Goal: Task Accomplishment & Management: Complete application form

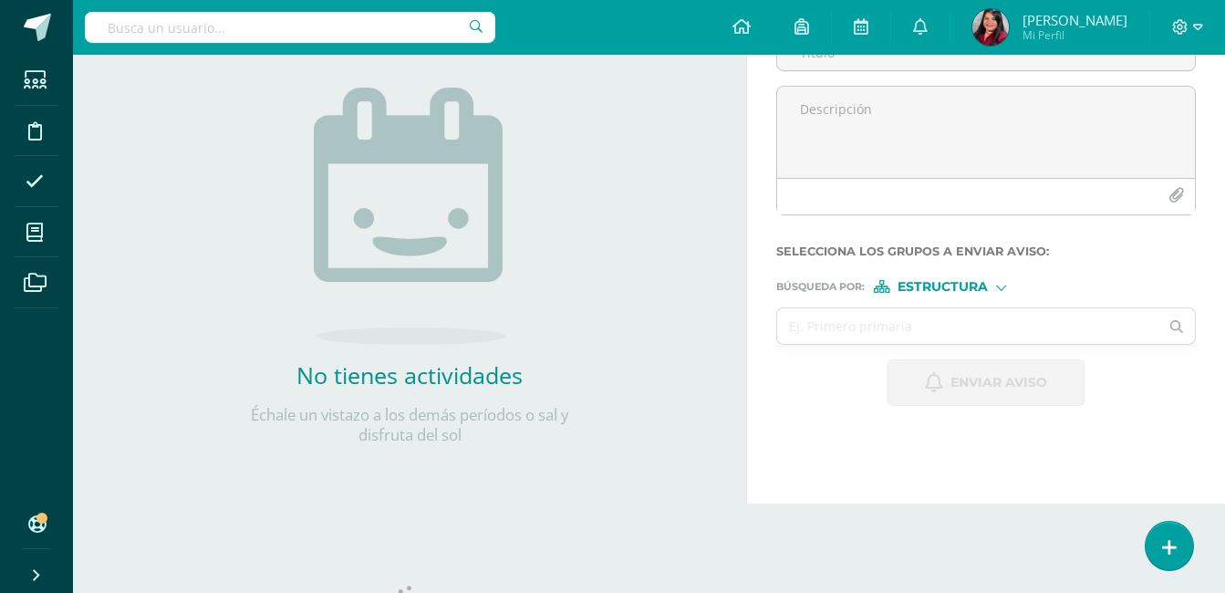
click at [634, 26] on div "Configuración Cerrar sesión Angelica Mi Perfil Avisos 259 avisos sin leer Aviso…" at bounding box center [649, 27] width 1152 height 55
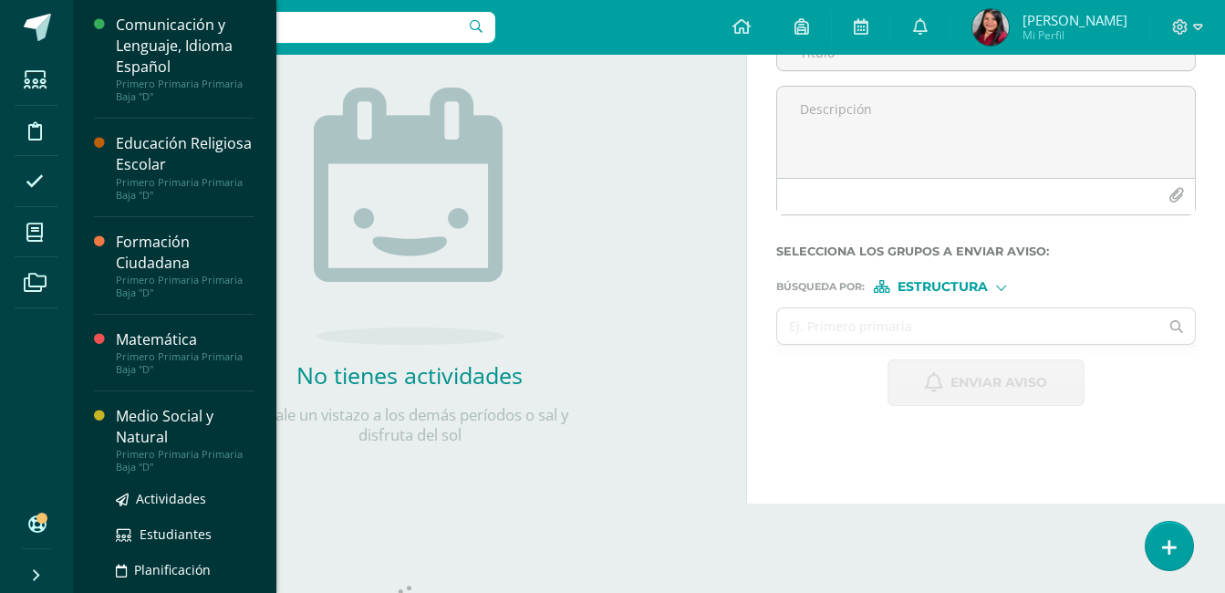
click at [197, 424] on div "Medio Social y Natural" at bounding box center [185, 427] width 139 height 42
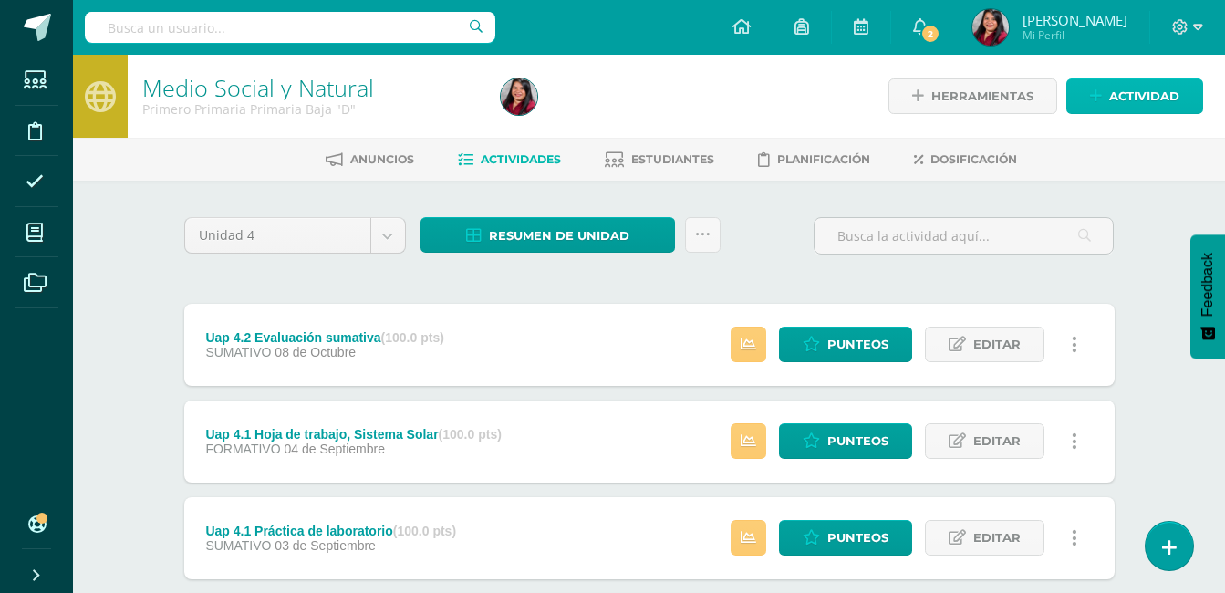
click at [1117, 96] on span "Actividad" at bounding box center [1145, 96] width 70 height 34
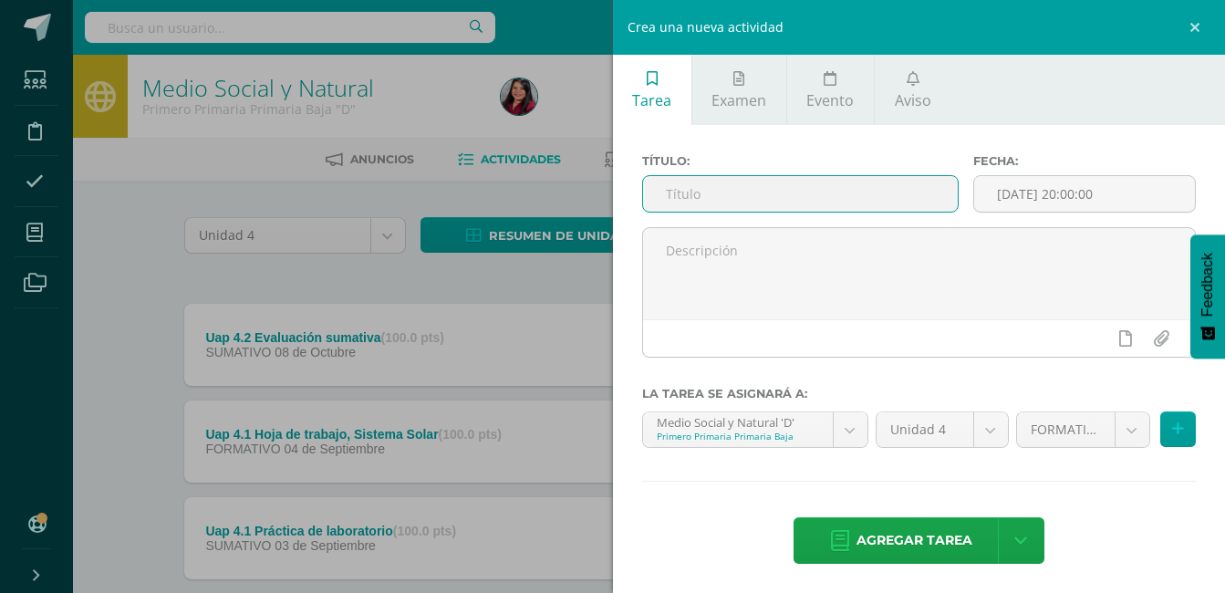
click at [794, 199] on input "text" at bounding box center [801, 194] width 316 height 36
type input "Uap 4.2 Accidentes geográficos"
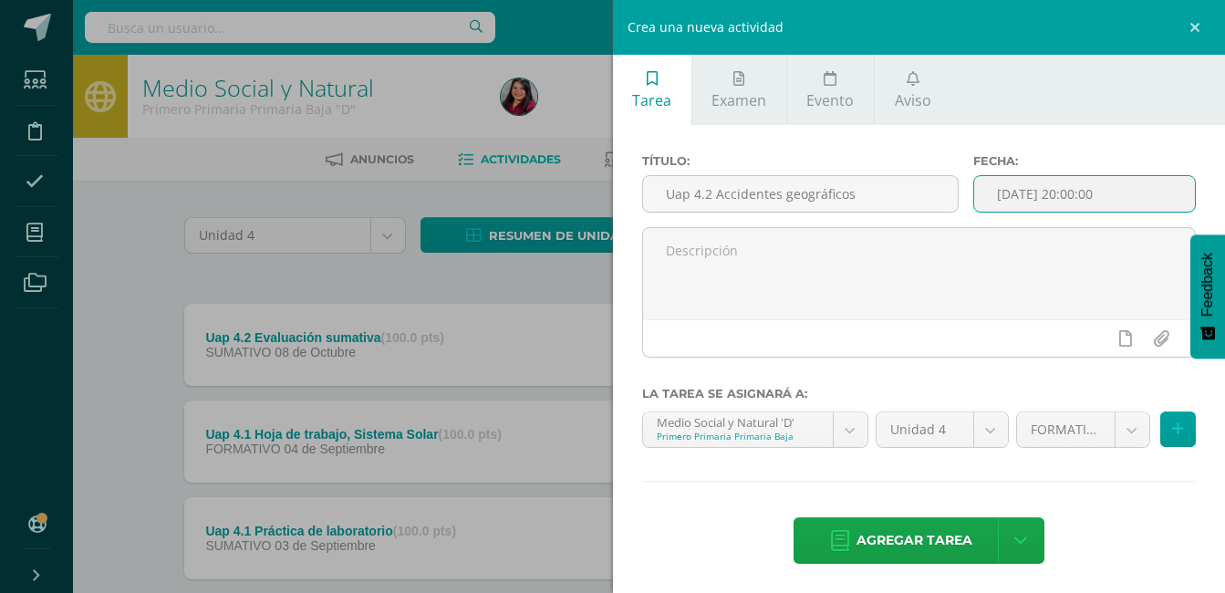
click at [1043, 200] on input "[DATE] 20:00:00" at bounding box center [1084, 194] width 221 height 36
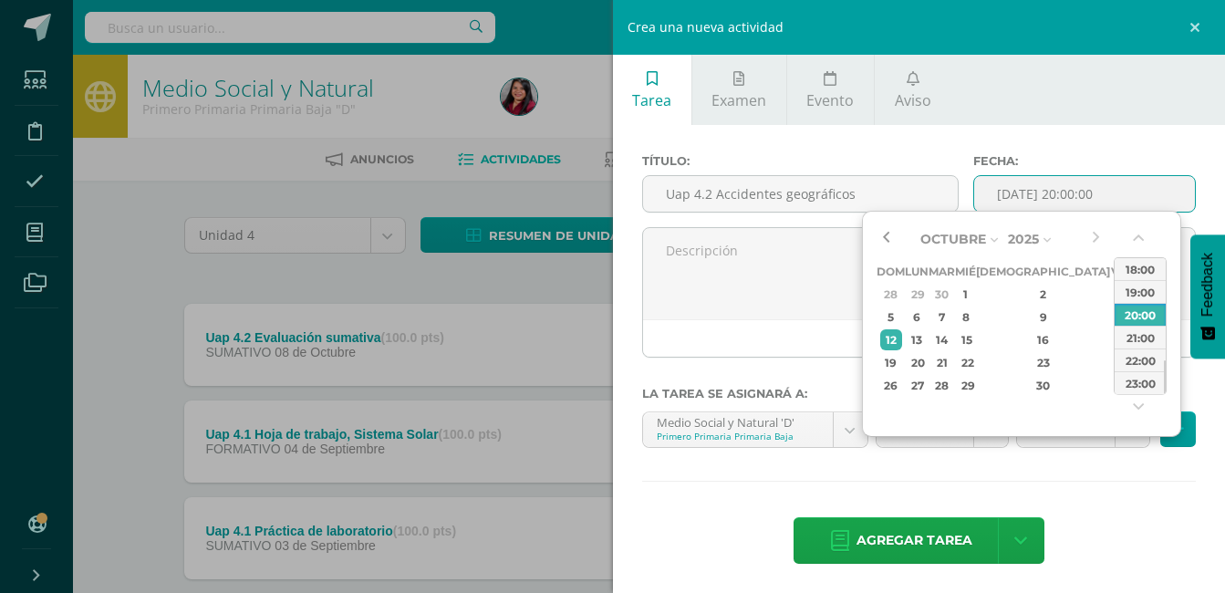
click at [884, 242] on button "button" at bounding box center [886, 238] width 18 height 27
click at [1012, 358] on div "25" at bounding box center [1044, 362] width 108 height 21
type input "2025-09-25 20:00"
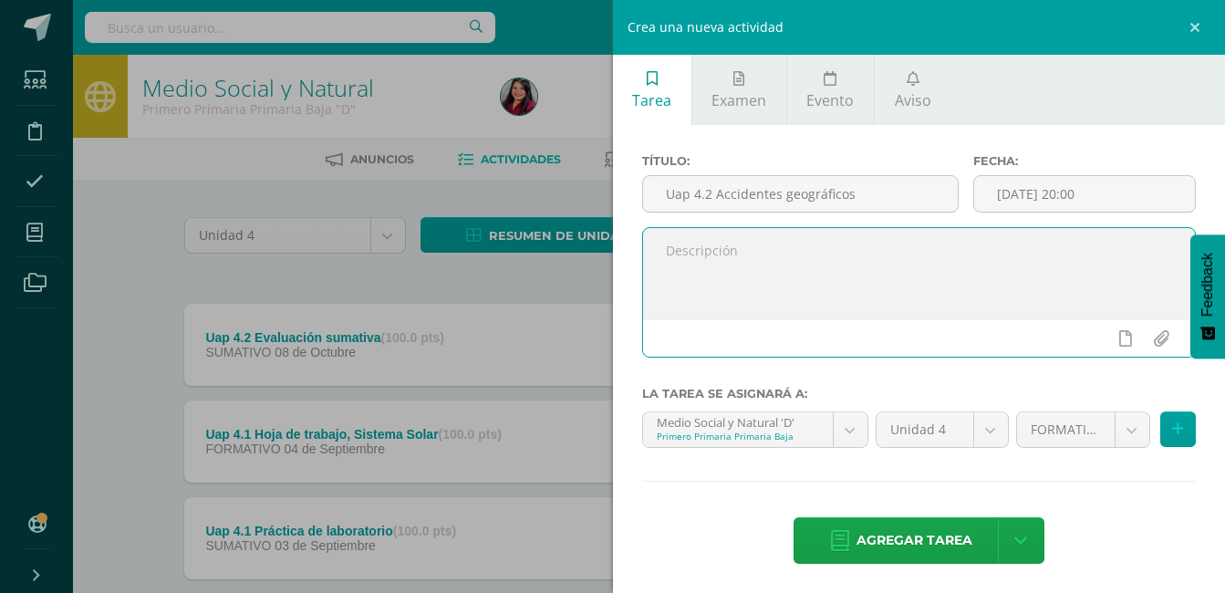
click at [787, 303] on textarea at bounding box center [919, 273] width 553 height 91
click at [891, 539] on span "Agregar tarea" at bounding box center [915, 540] width 116 height 45
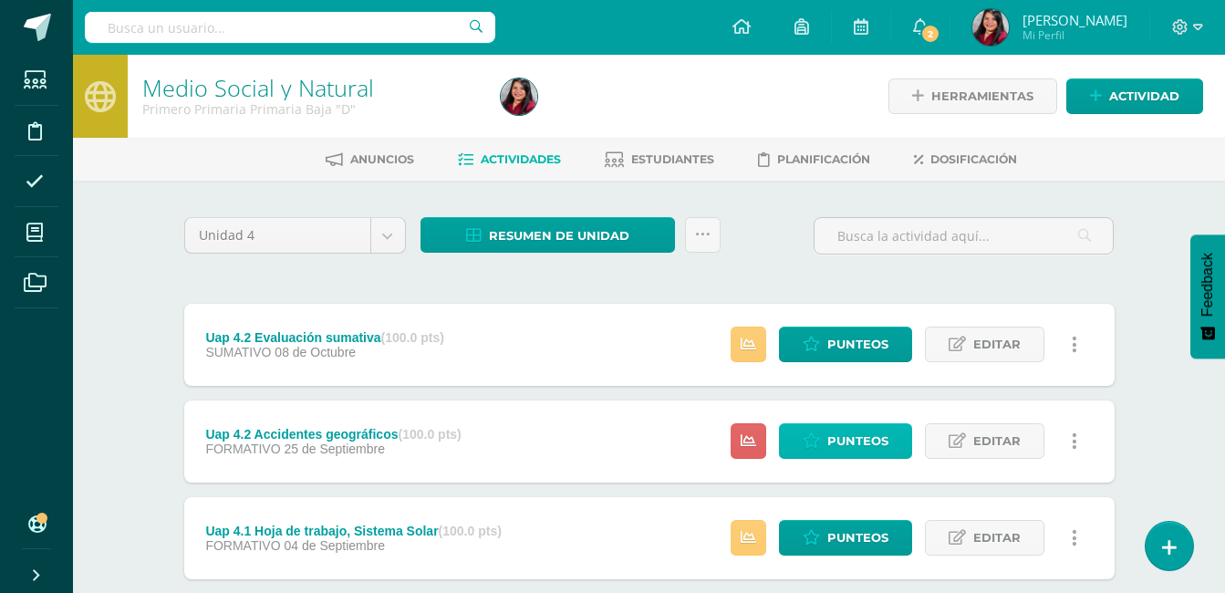
click at [848, 451] on span "Punteos" at bounding box center [858, 441] width 61 height 34
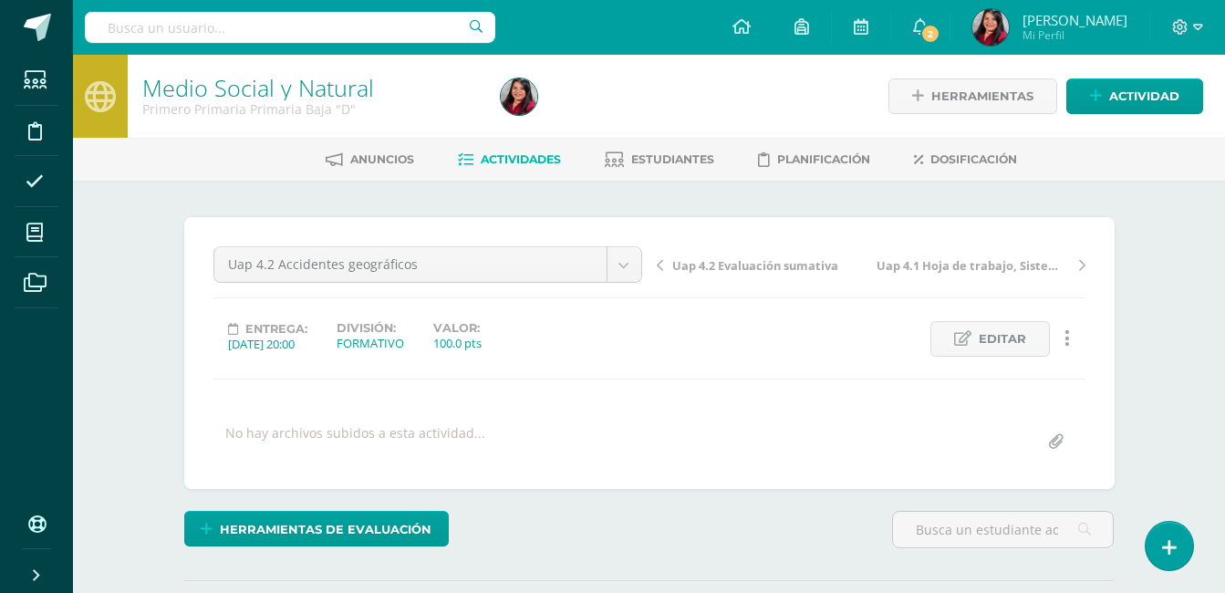
click at [1162, 319] on div "Medio Social y Natural Primero Primaria Primaria Baja "D" Herramientas Detalle …" at bounding box center [649, 389] width 1152 height 668
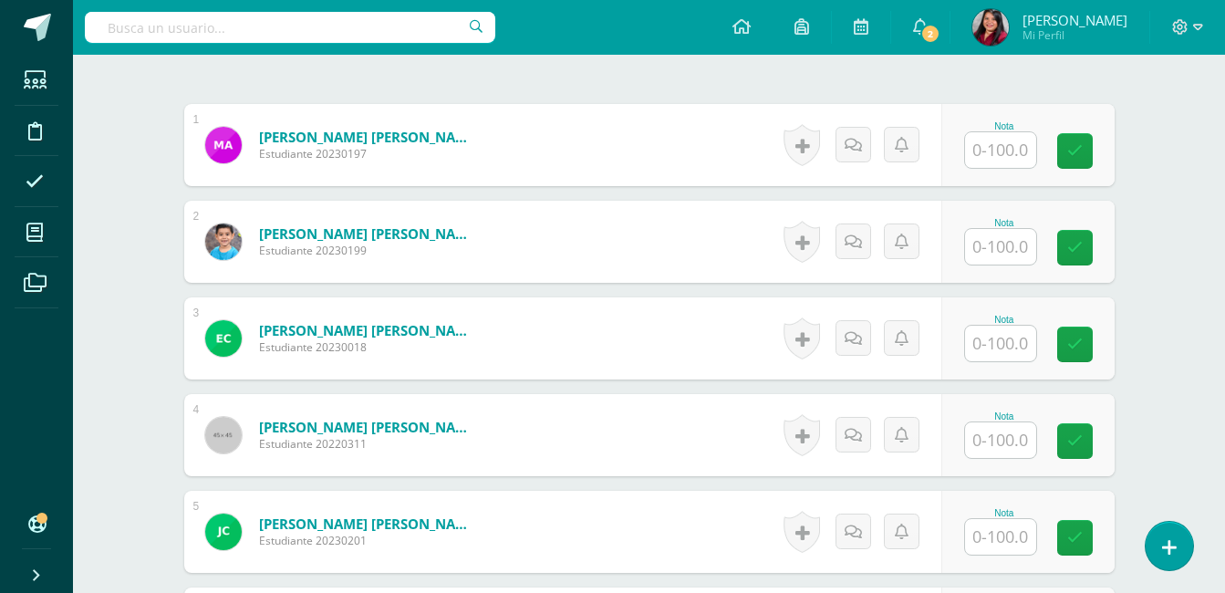
scroll to position [528, 0]
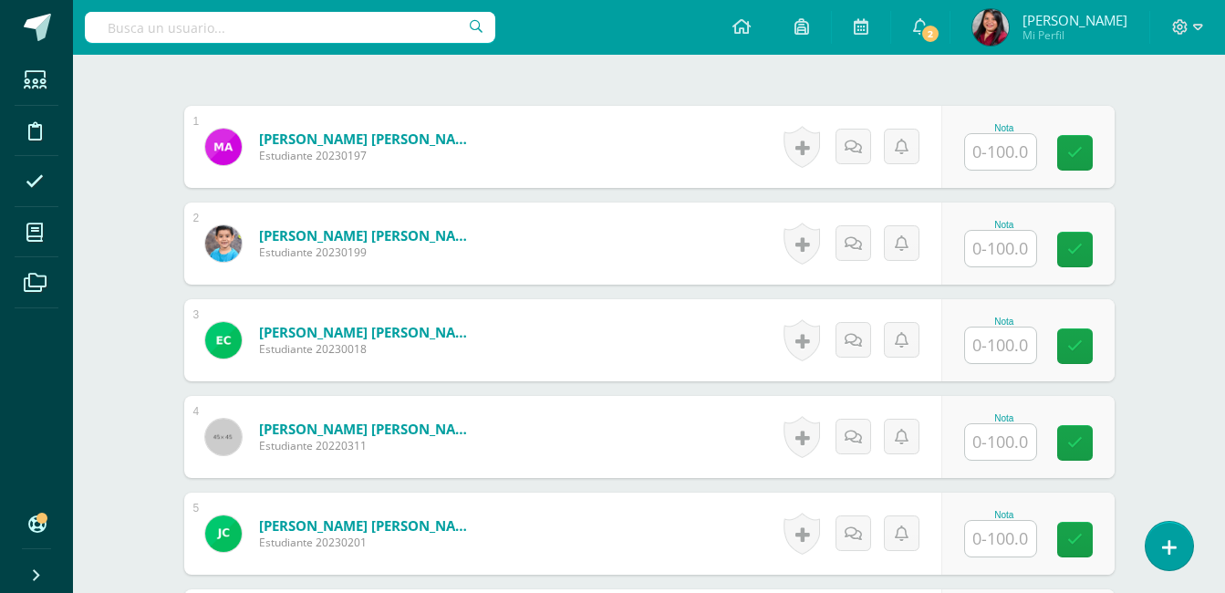
click at [998, 138] on input "text" at bounding box center [1000, 152] width 71 height 36
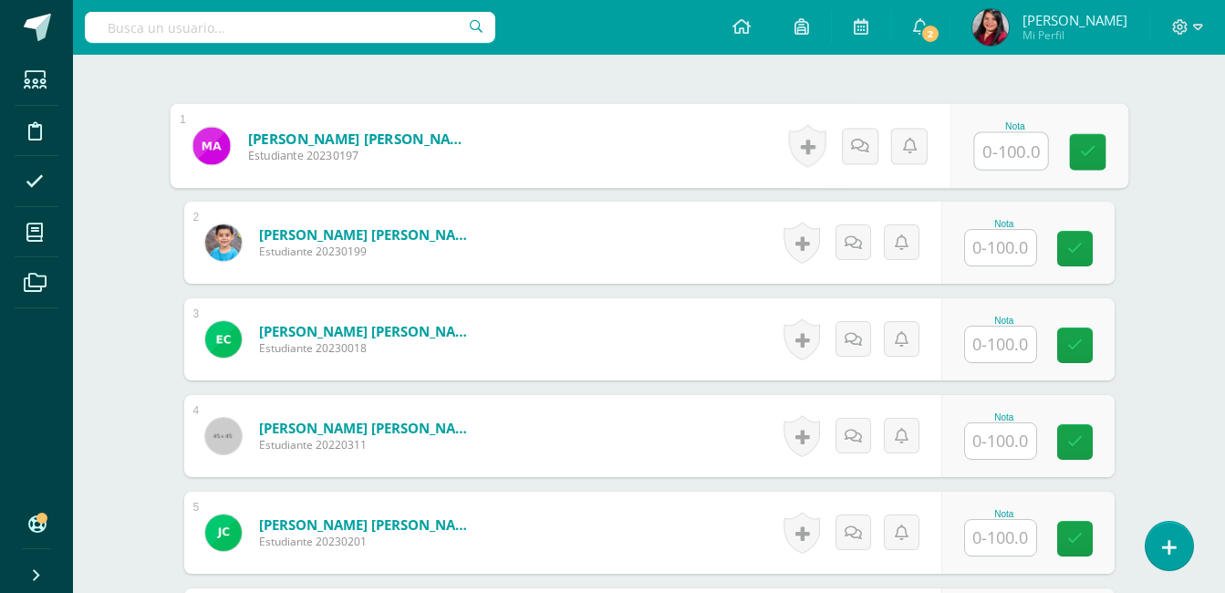
scroll to position [530, 0]
type input "100"
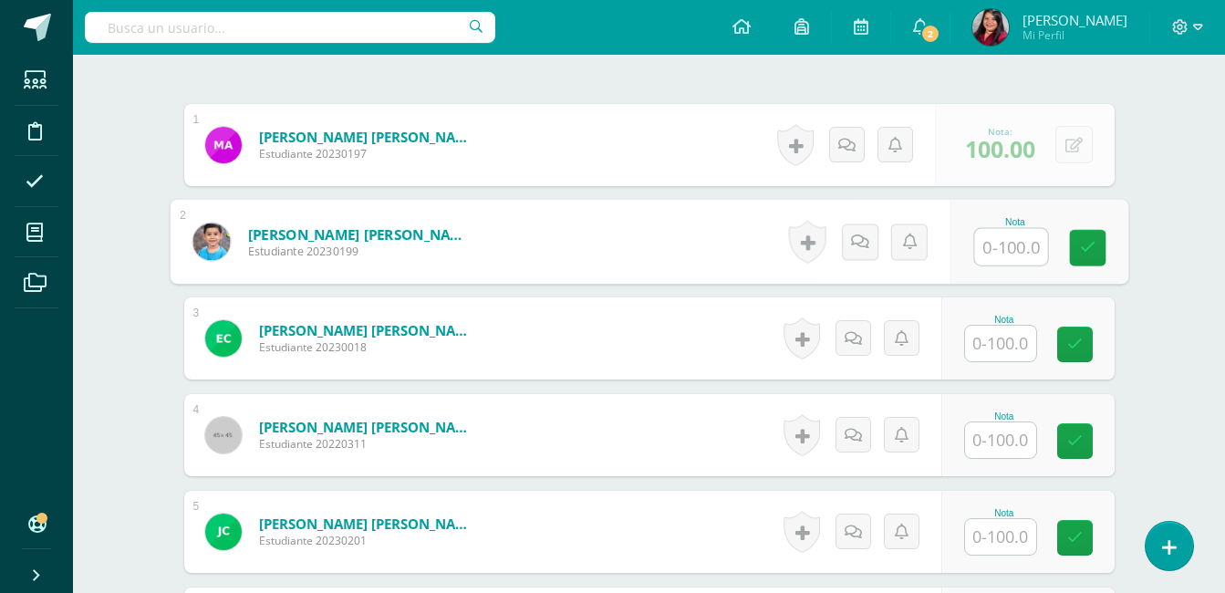
scroll to position [531, 0]
type input "100"
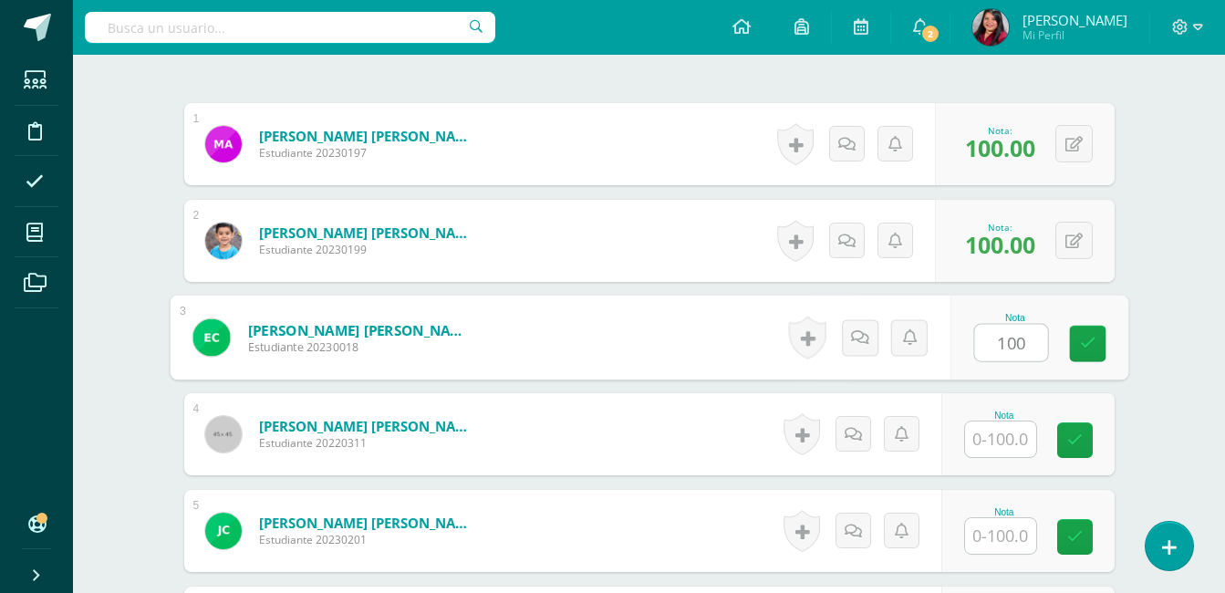
type input "100"
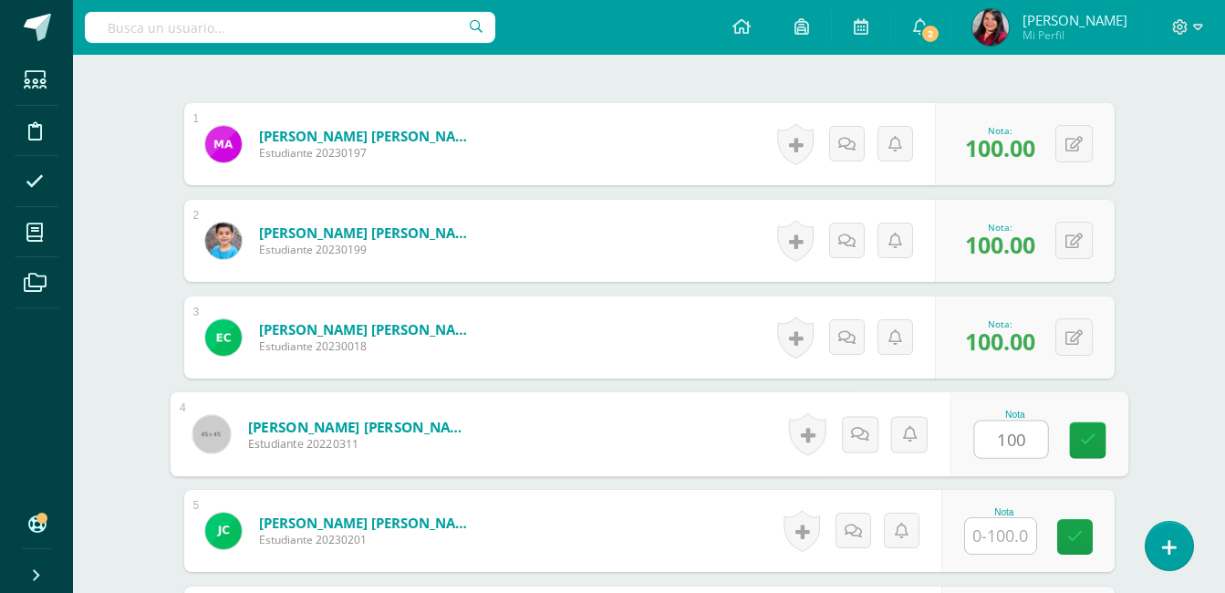
type input "100"
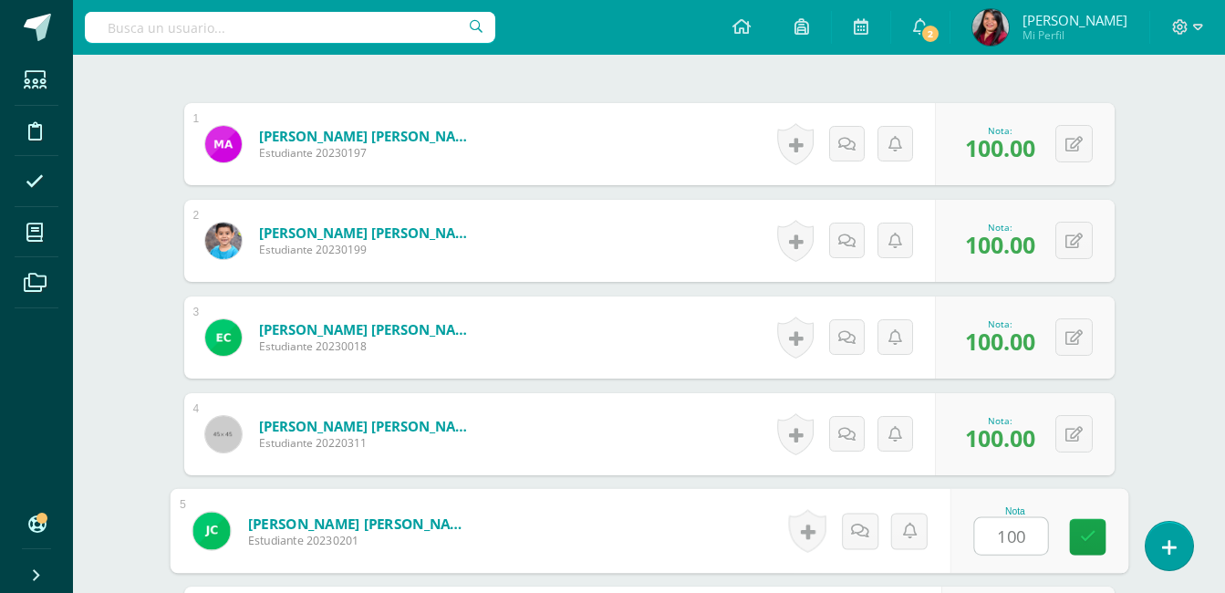
type input "100"
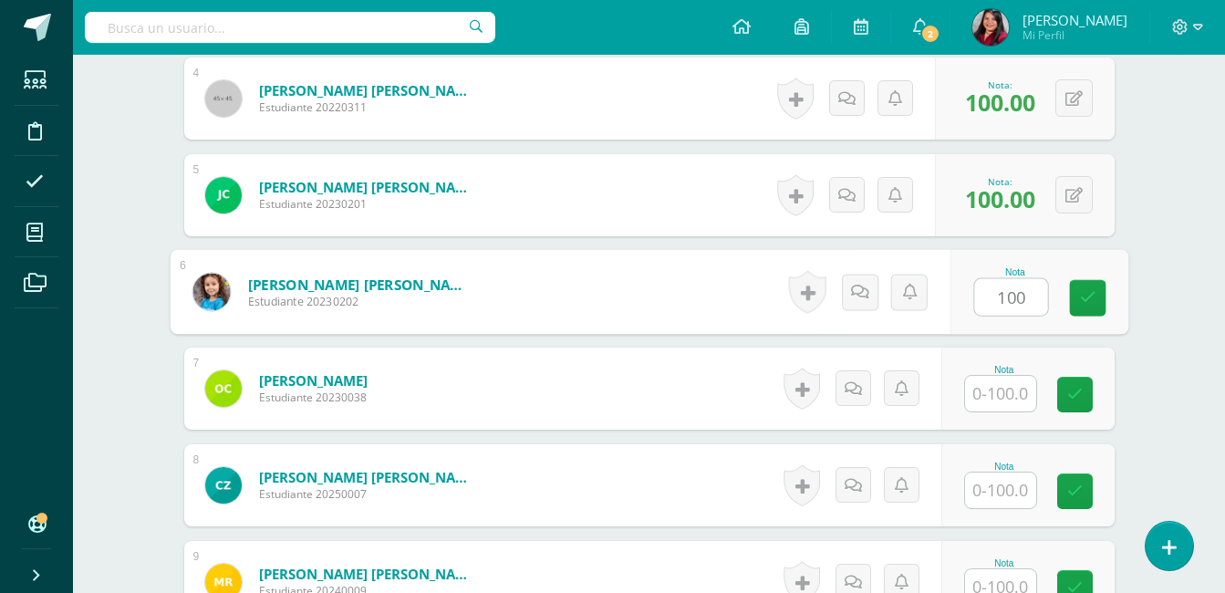
type input "100"
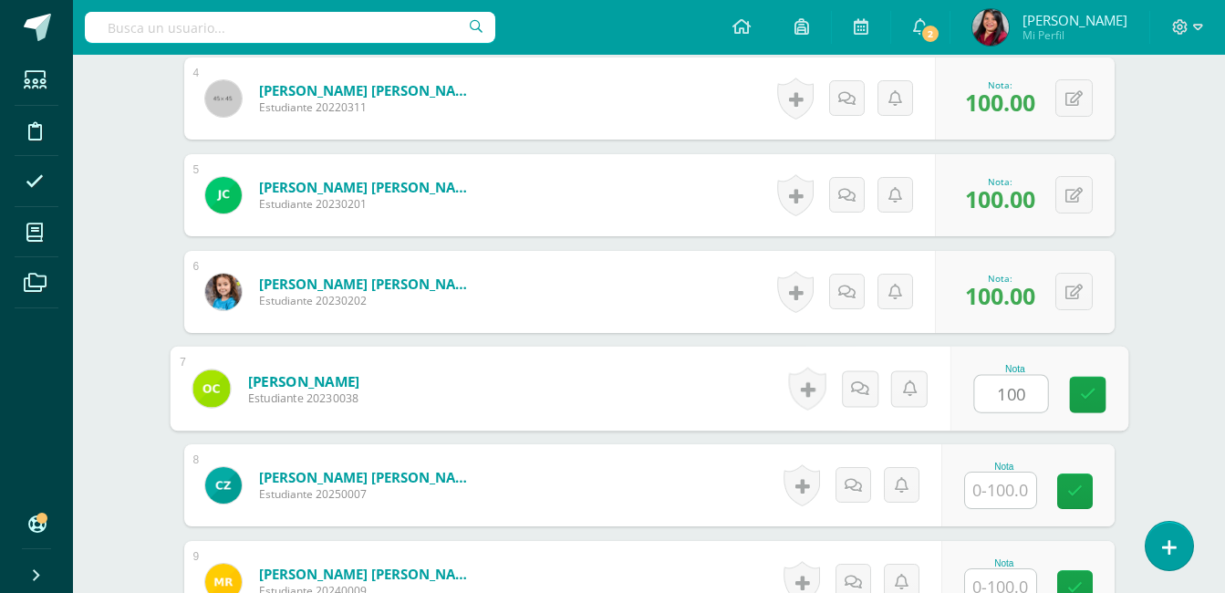
type input "100"
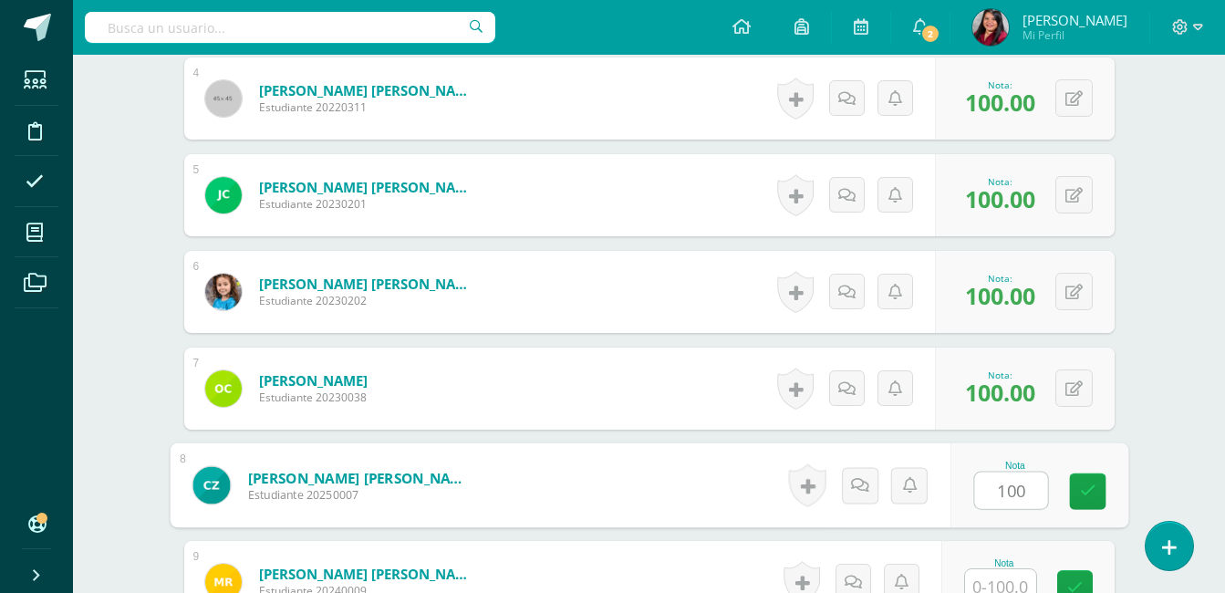
type input "100"
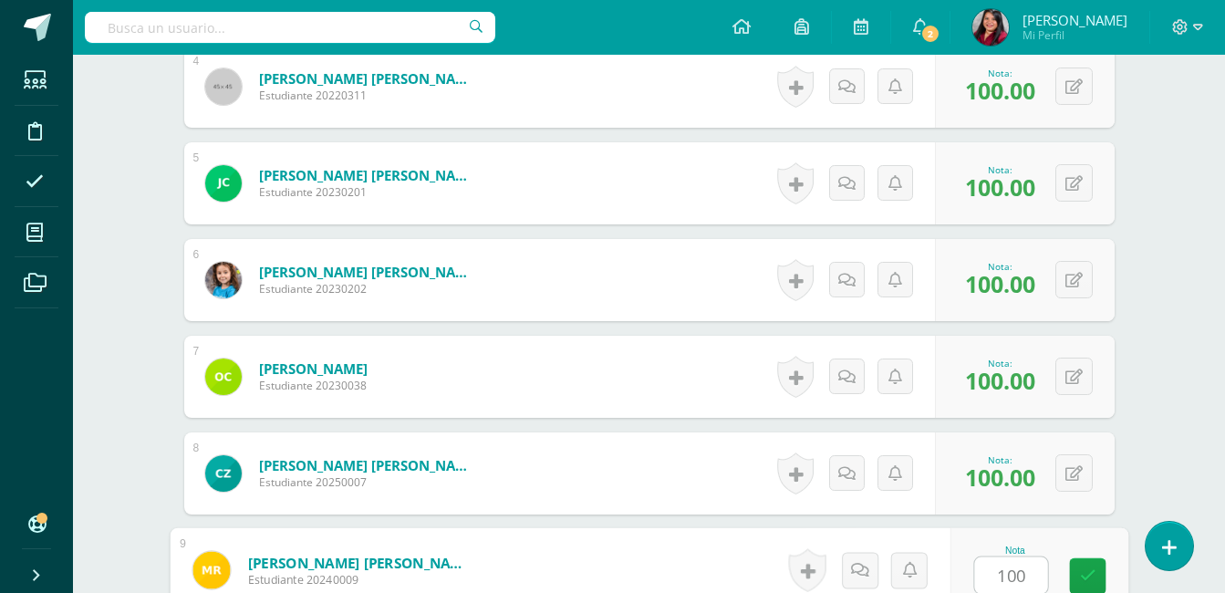
type input "100"
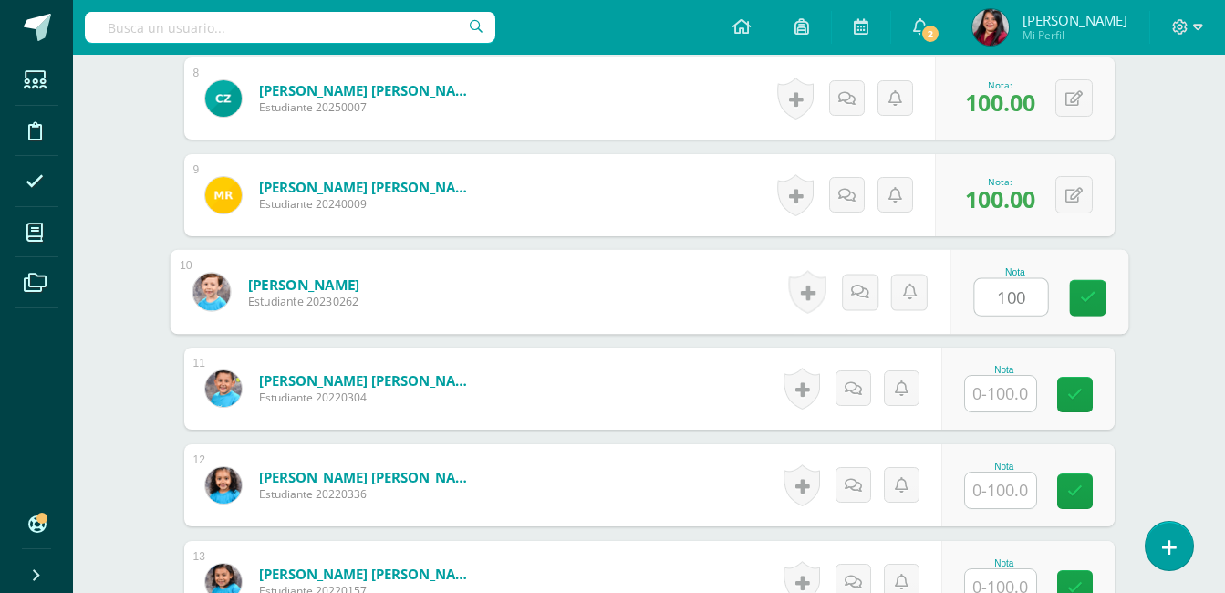
type input "100"
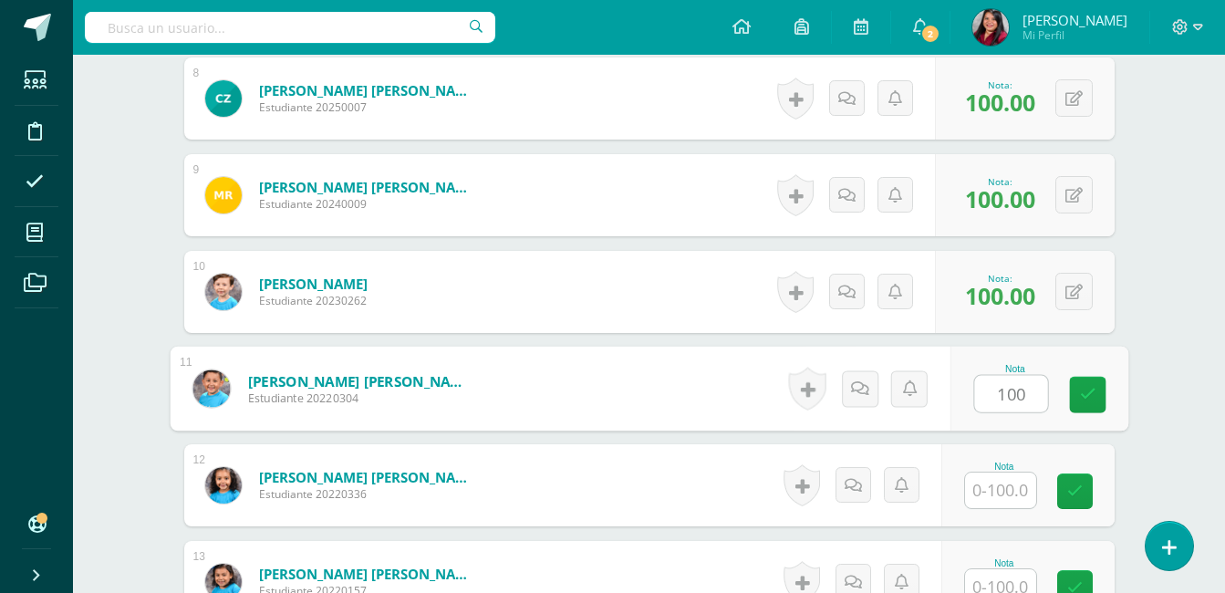
type input "100"
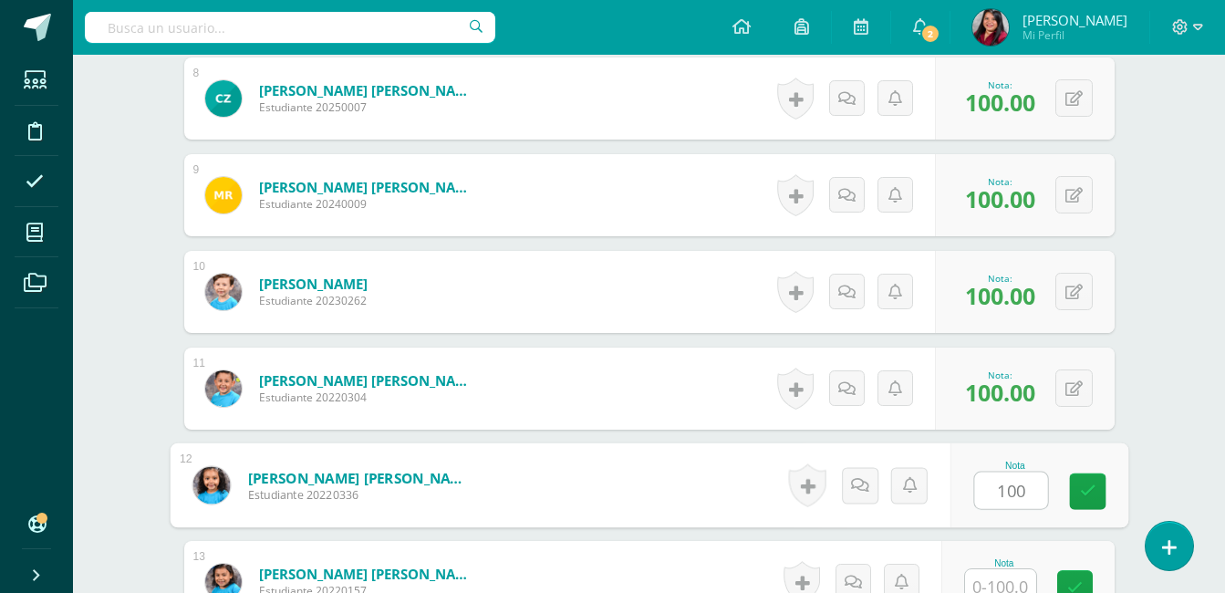
type input "100"
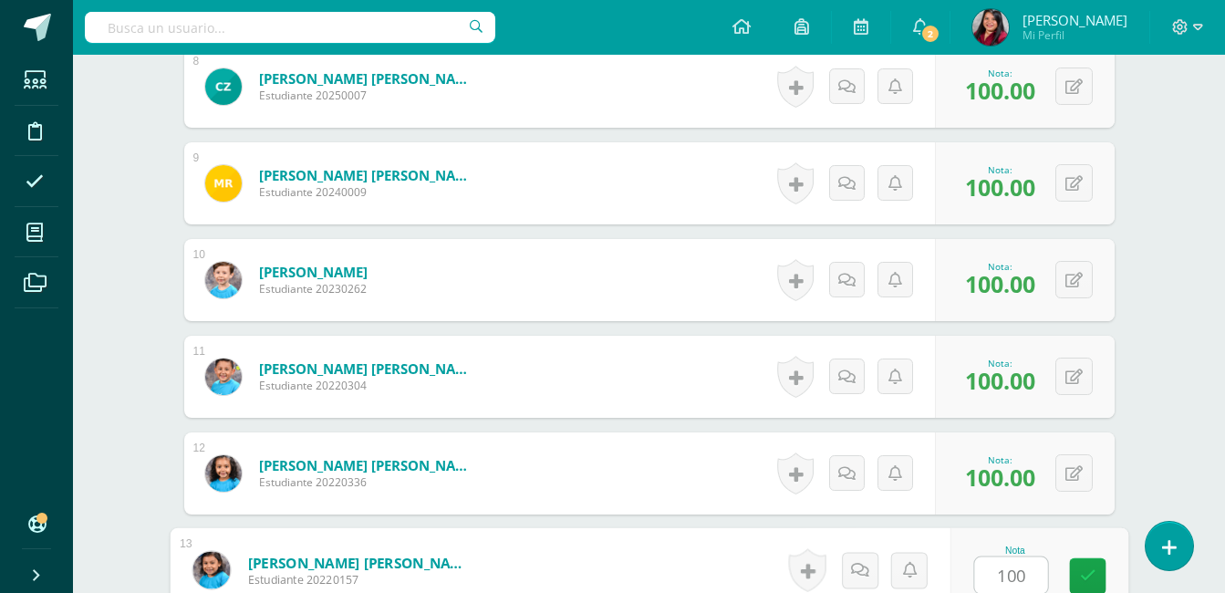
type input "100"
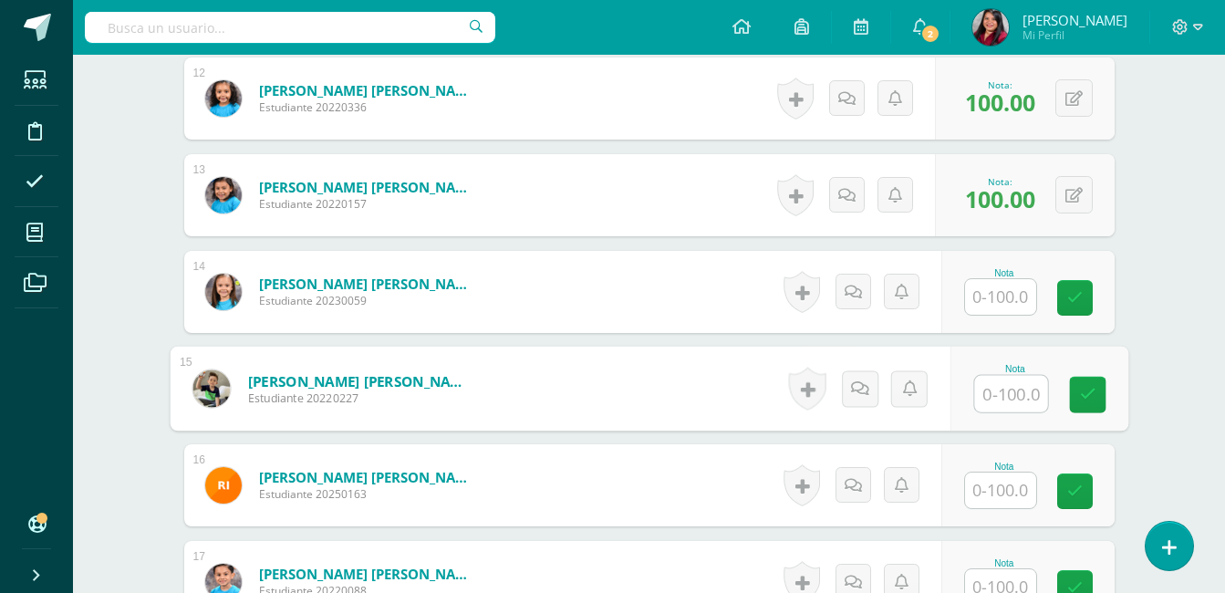
click at [1005, 378] on input "text" at bounding box center [1010, 394] width 73 height 36
type input "100"
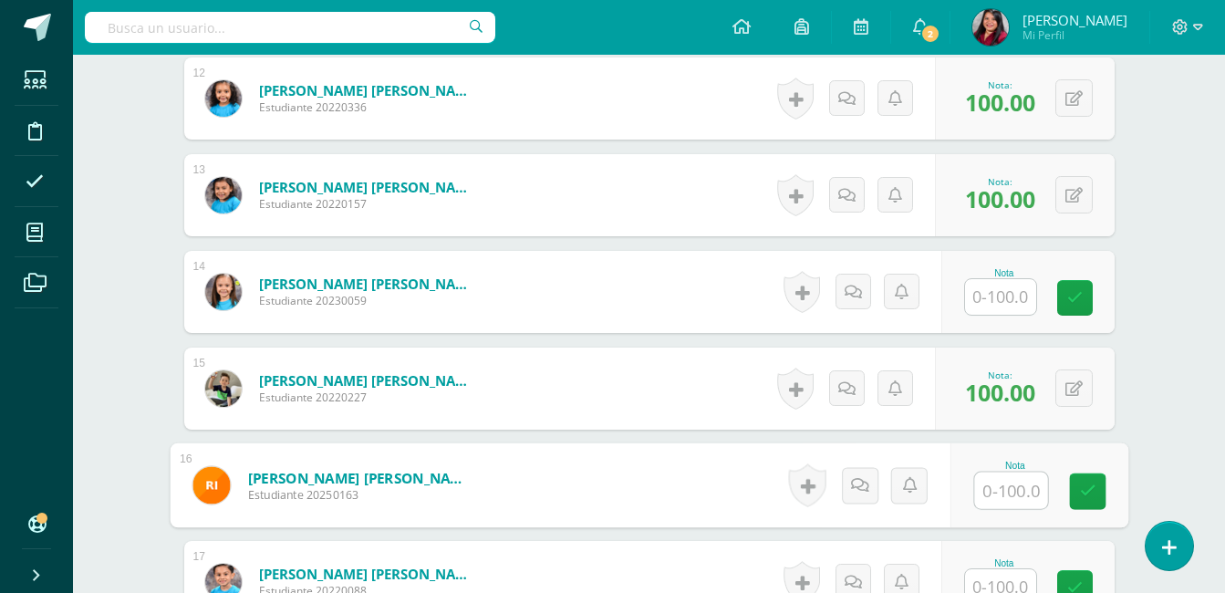
click at [1012, 584] on input "text" at bounding box center [1000, 587] width 71 height 36
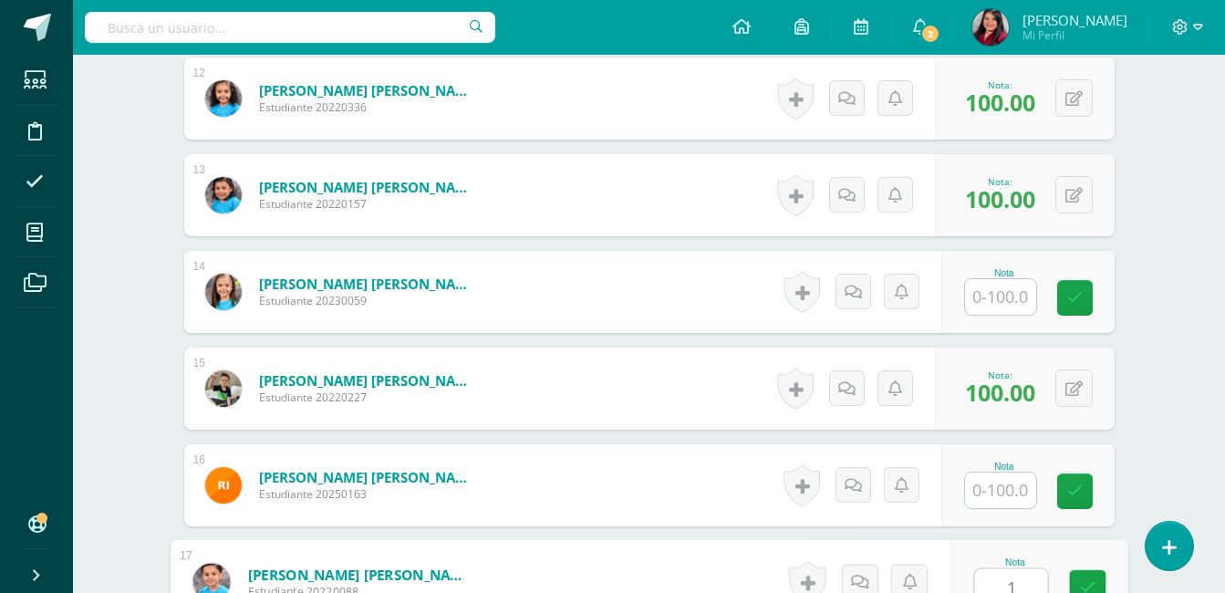
scroll to position [1646, 0]
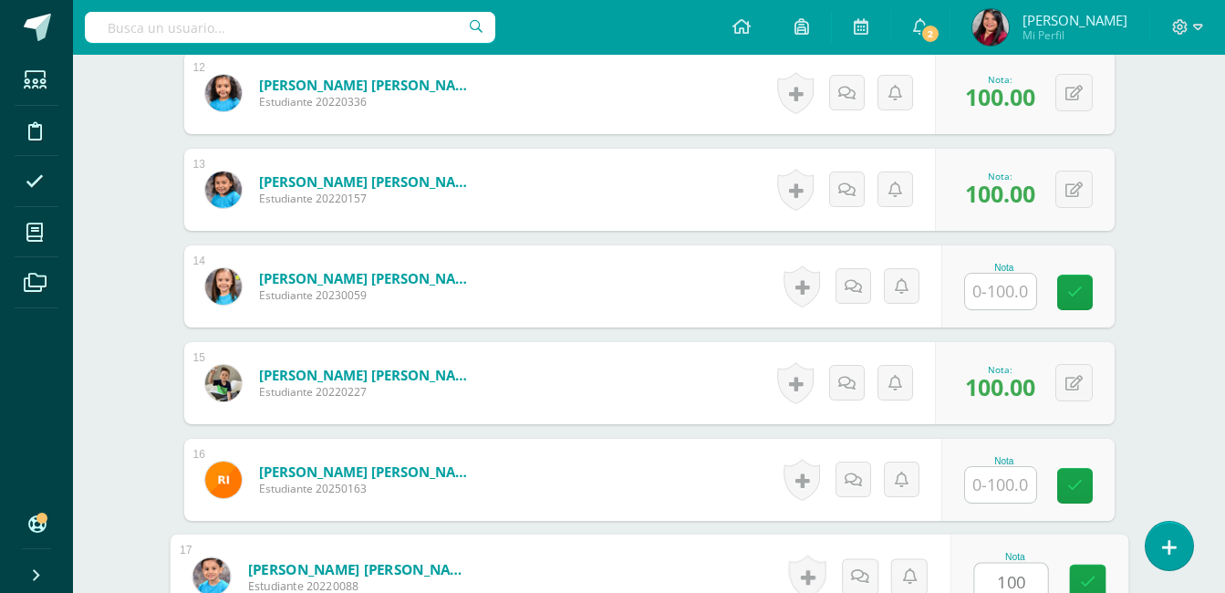
type input "100"
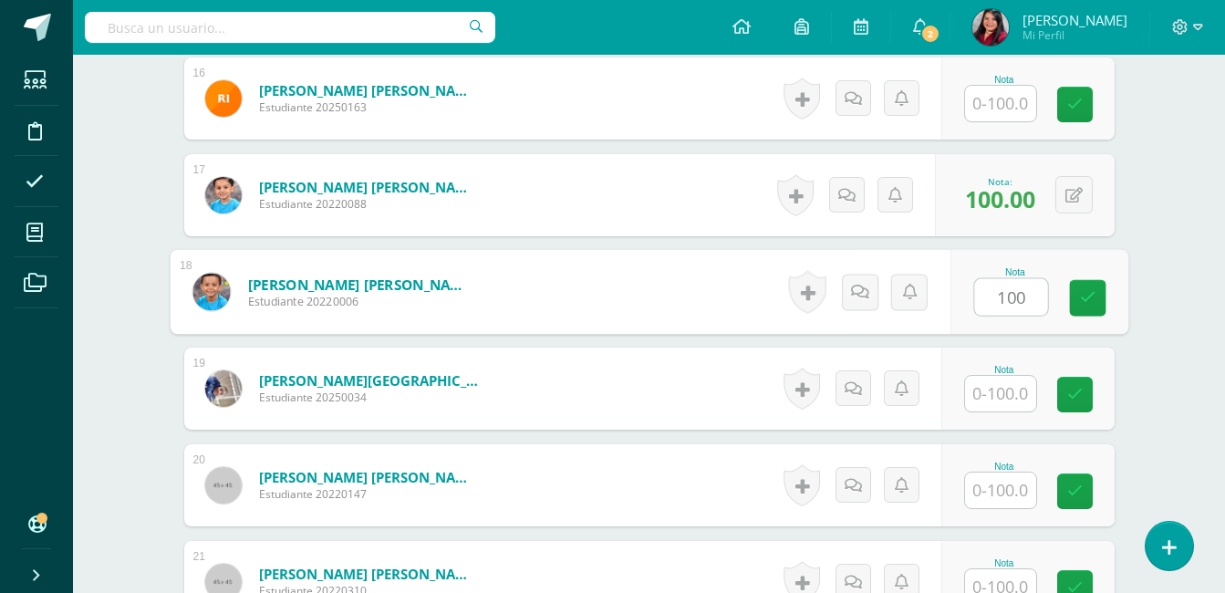
type input "100"
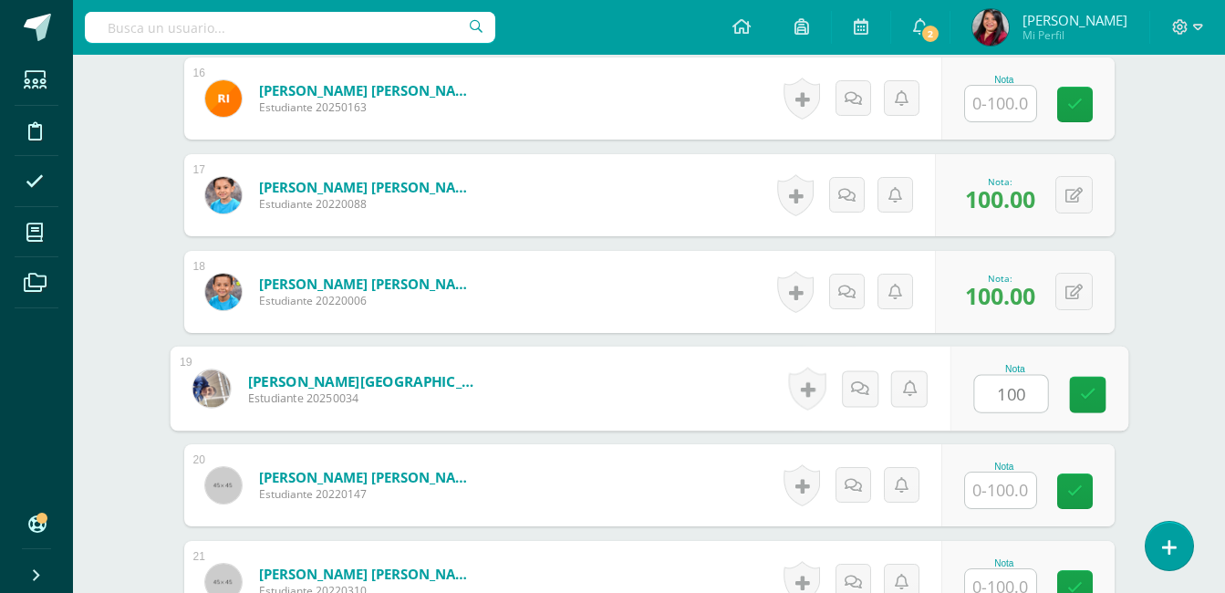
type input "100"
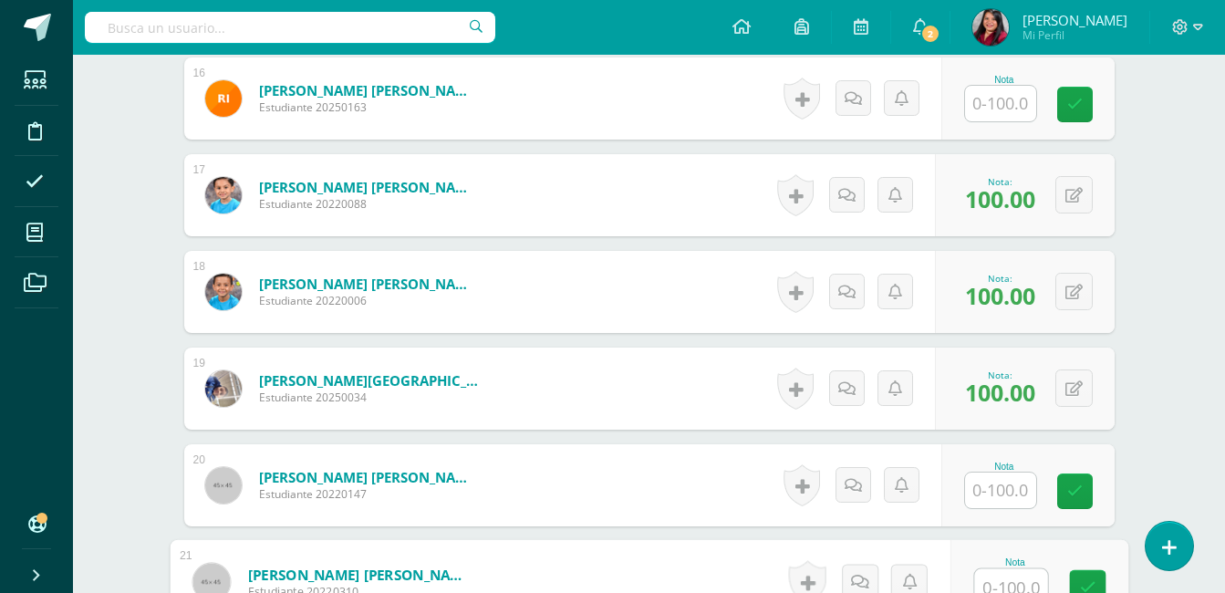
click at [1001, 578] on input "text" at bounding box center [1010, 587] width 73 height 36
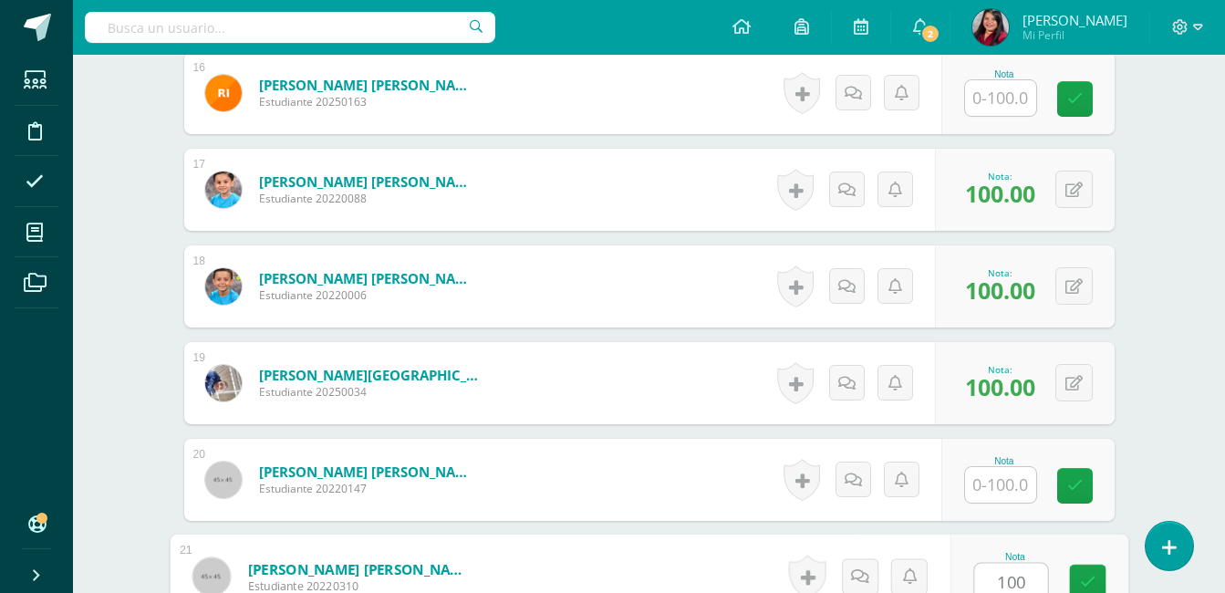
type input "100"
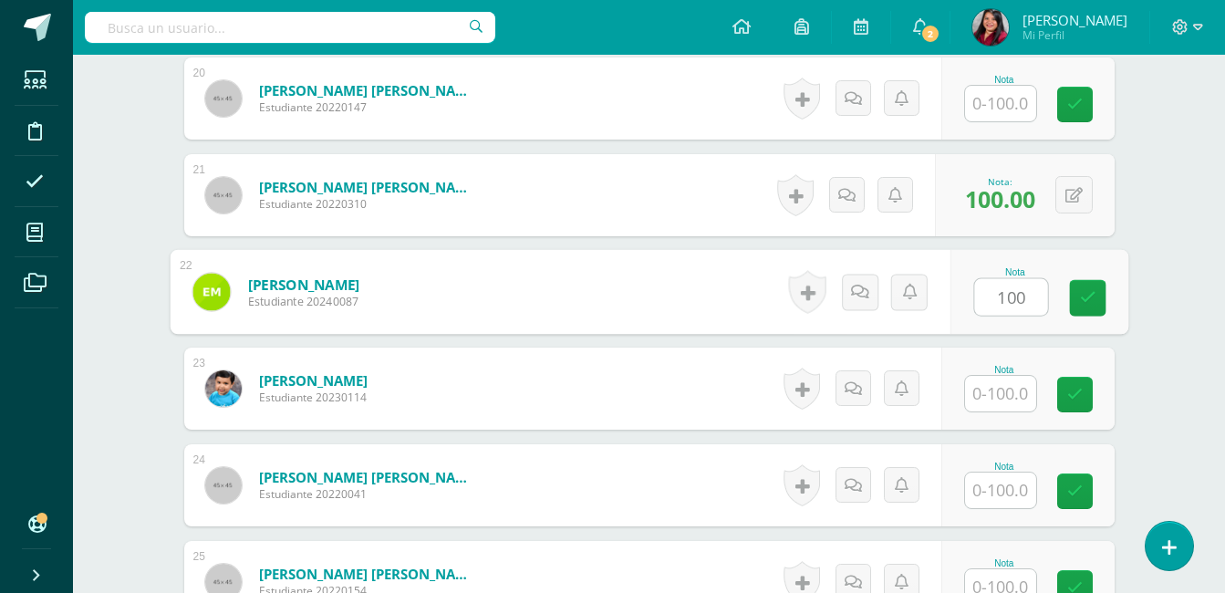
type input "100"
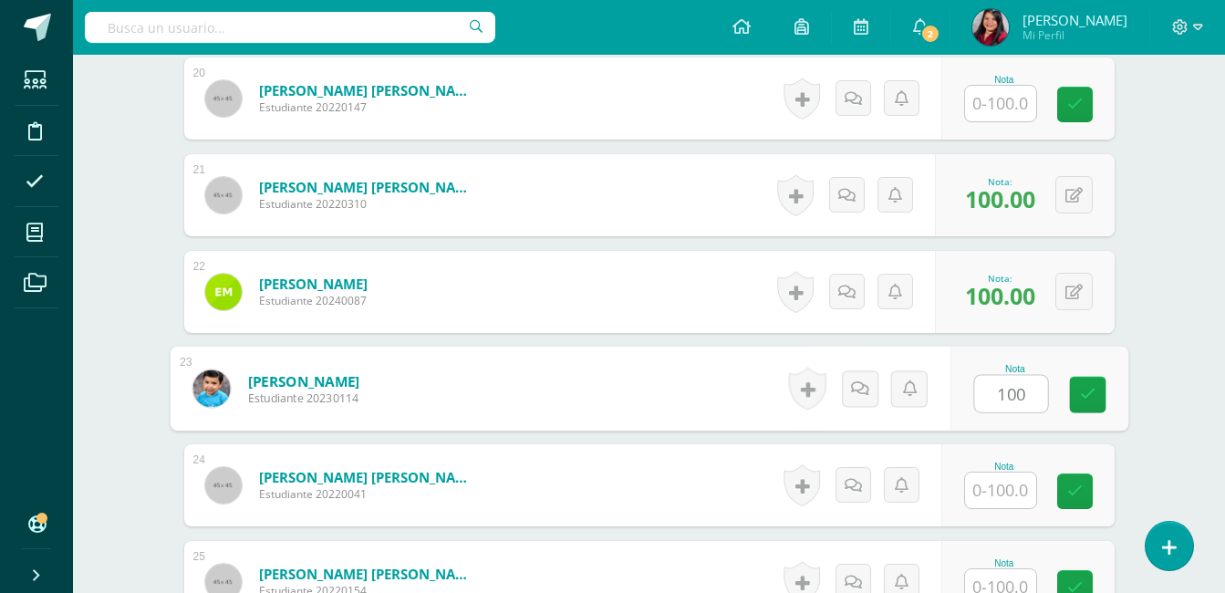
type input "100"
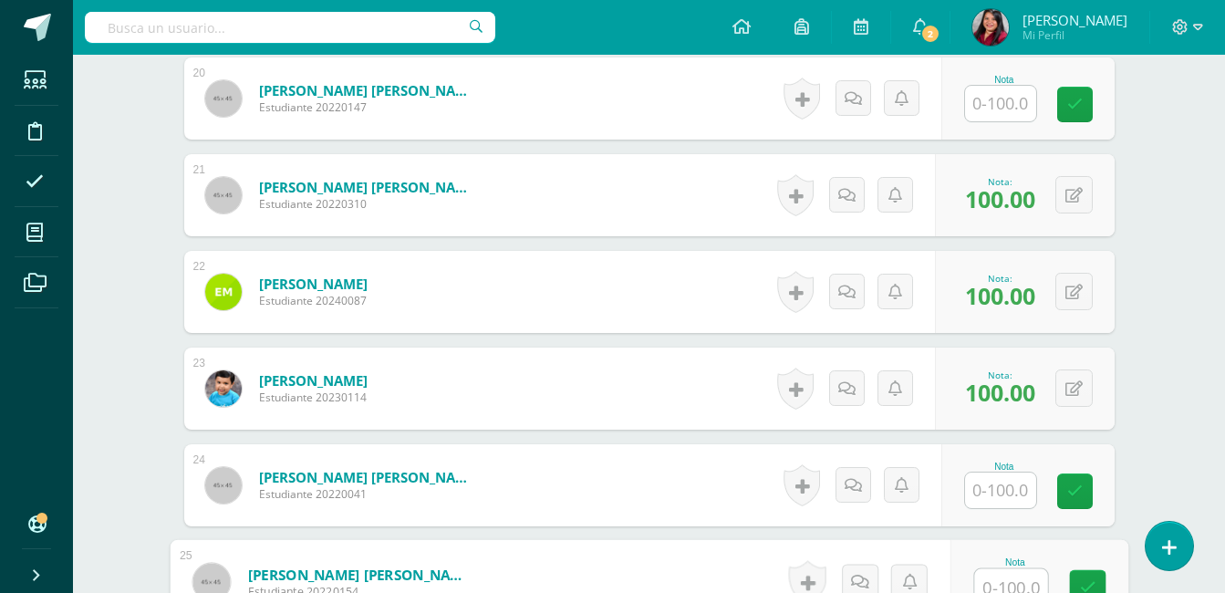
click at [1008, 586] on input "text" at bounding box center [1010, 587] width 73 height 36
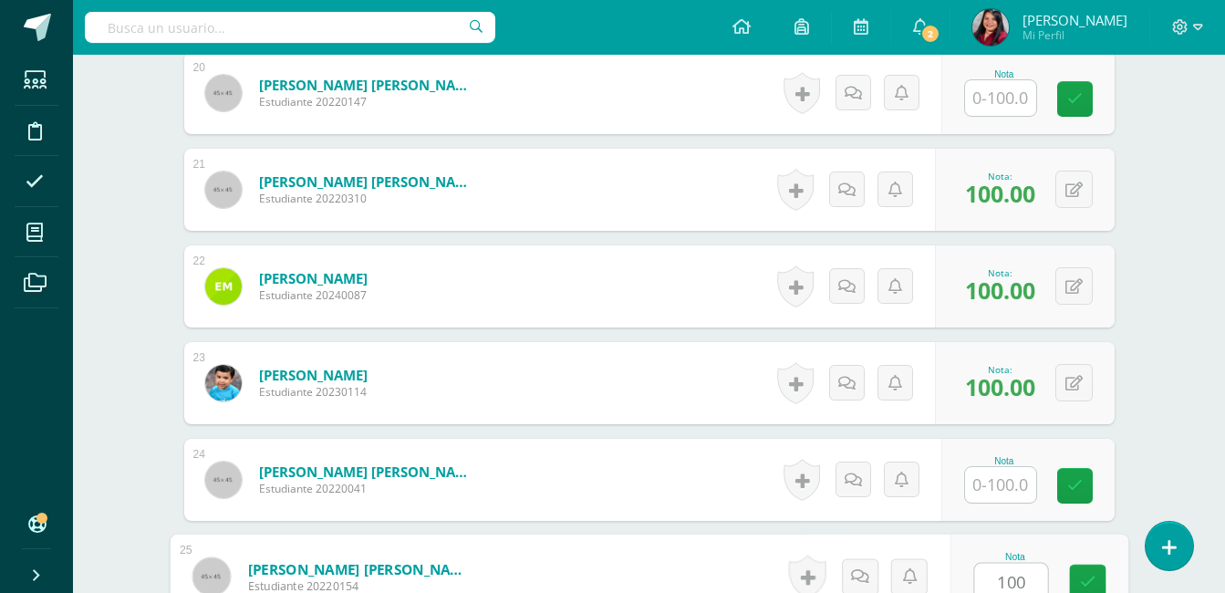
type input "100"
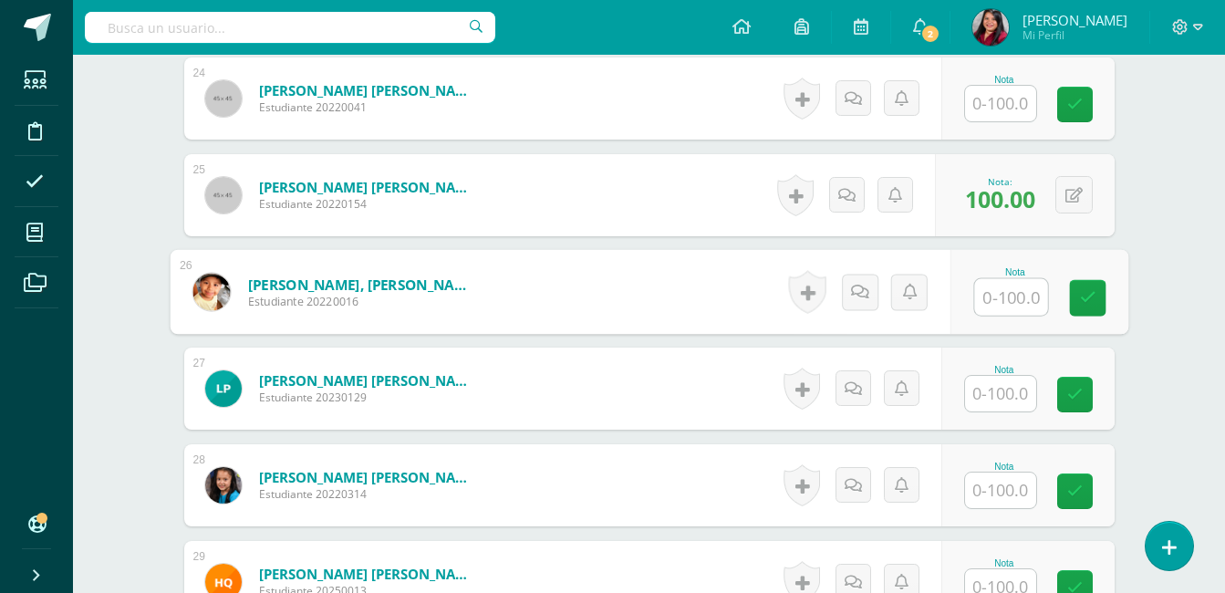
click at [1005, 388] on input "text" at bounding box center [1000, 394] width 71 height 36
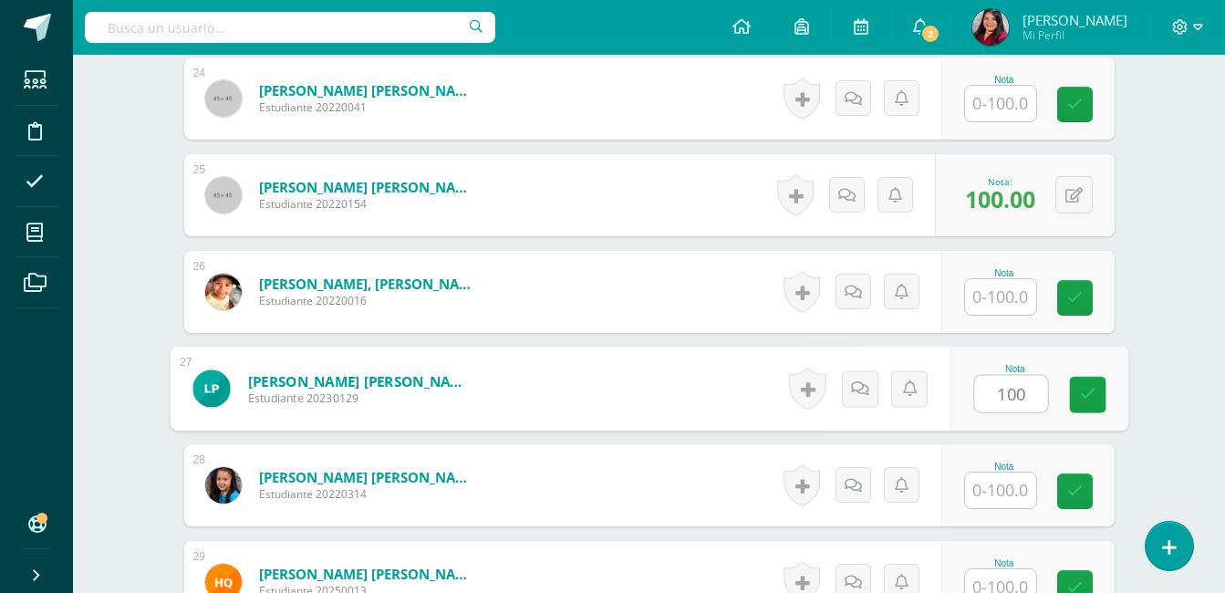
type input "100"
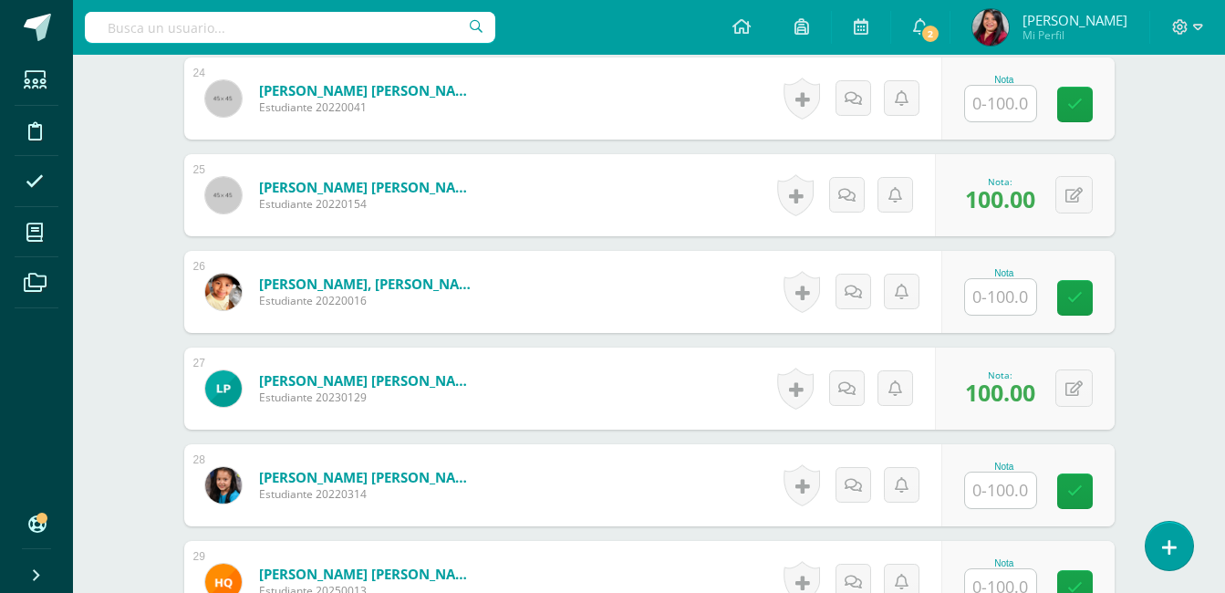
click at [998, 385] on span "100.00" at bounding box center [1000, 392] width 70 height 31
click at [999, 506] on input "text" at bounding box center [1000, 491] width 71 height 36
type input "100"
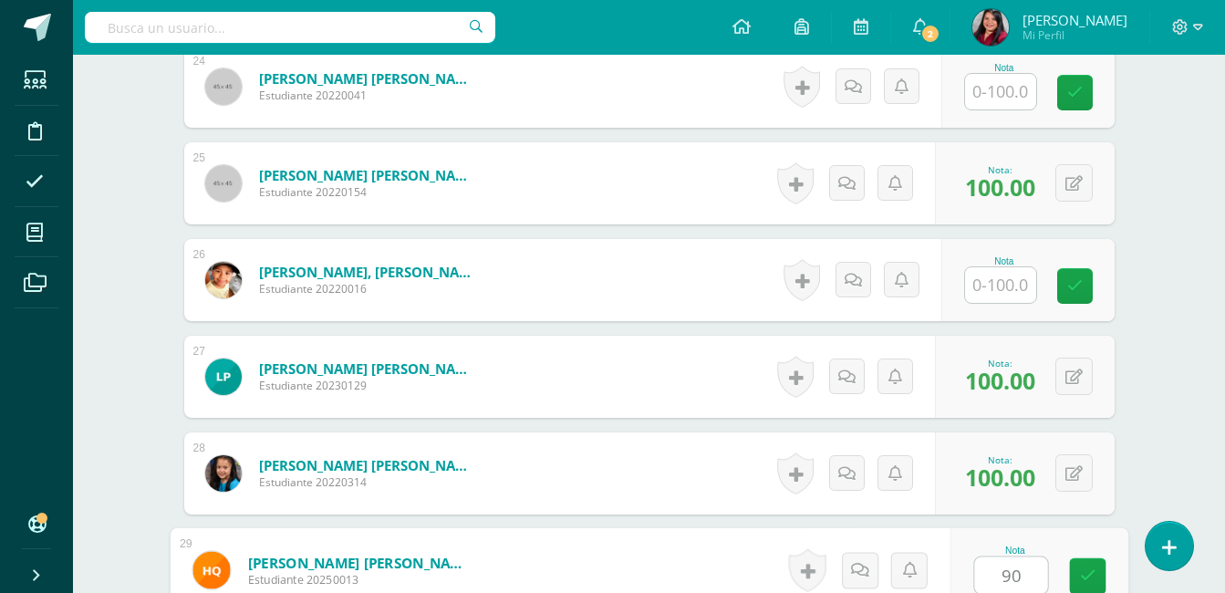
type input "90"
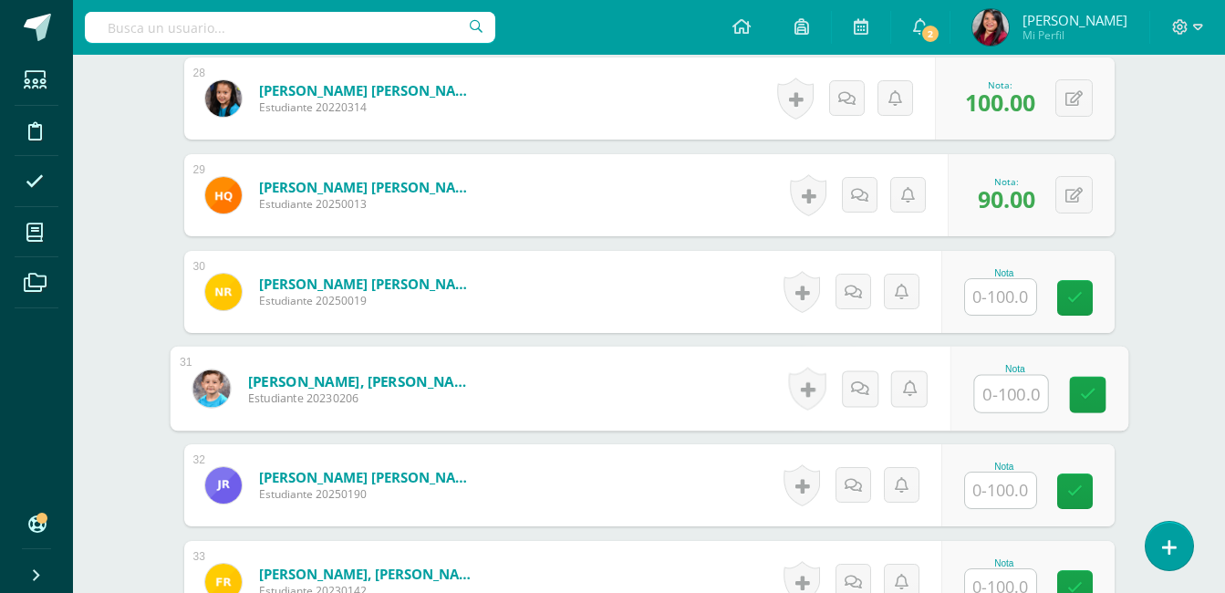
click at [995, 399] on input "text" at bounding box center [1010, 394] width 73 height 36
type input "100"
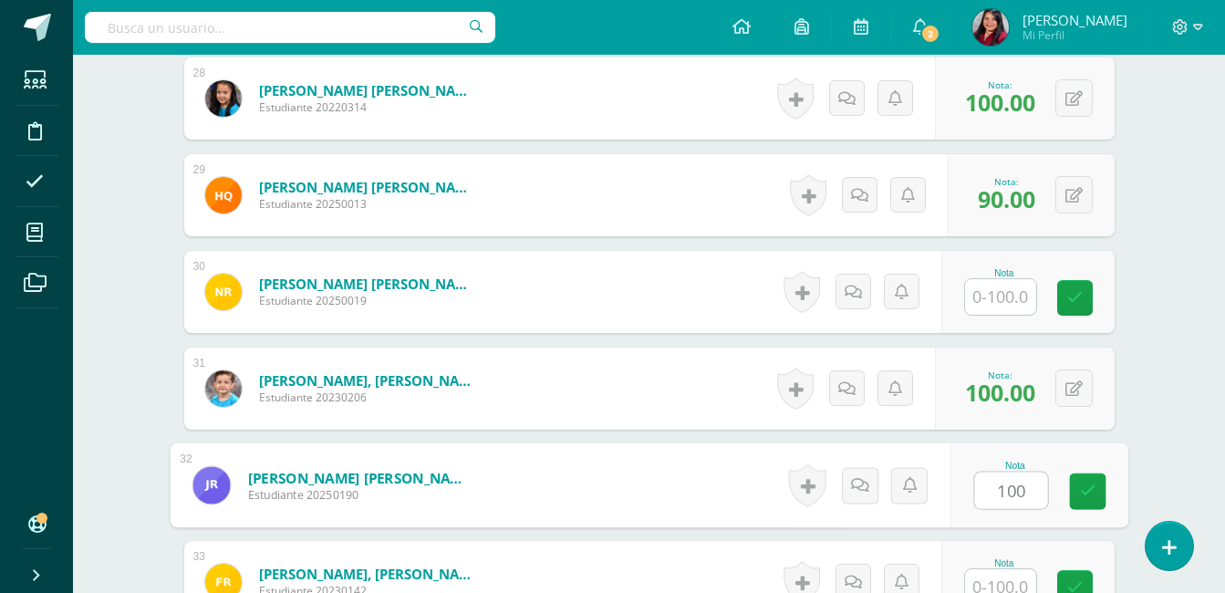
type input "100"
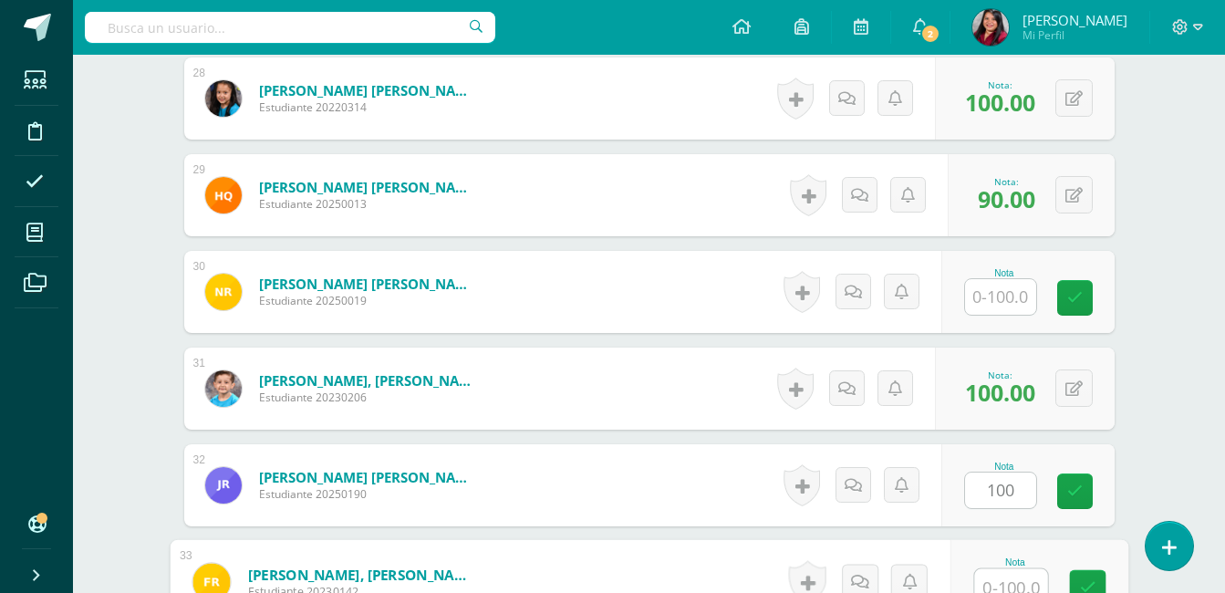
scroll to position [3200, 0]
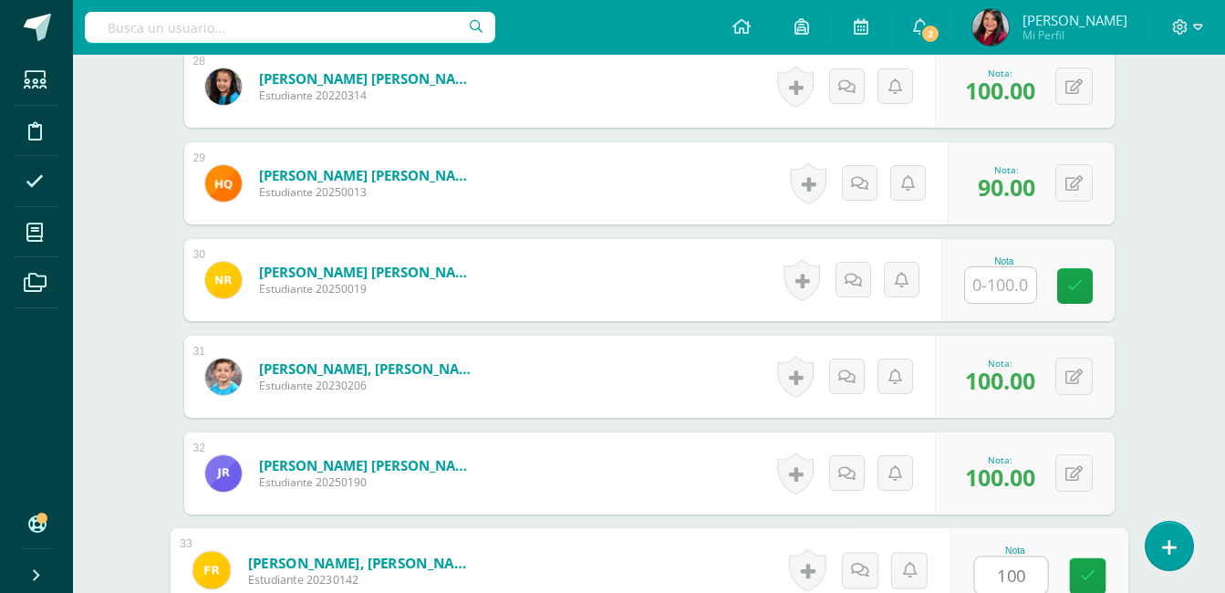
type input "100"
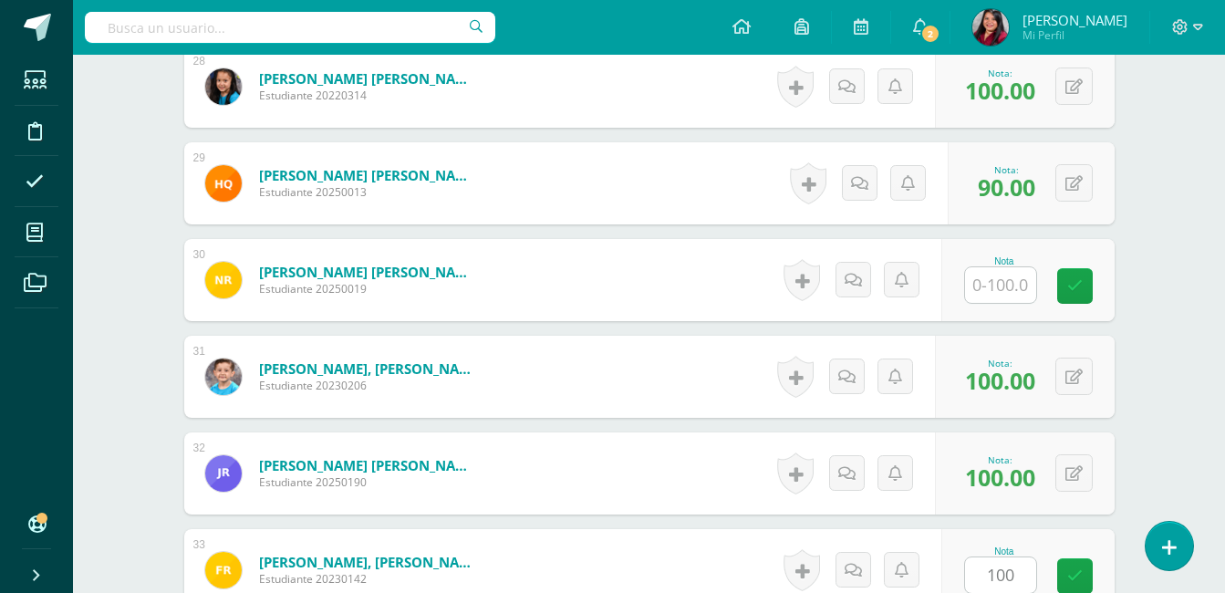
scroll to position [3575, 0]
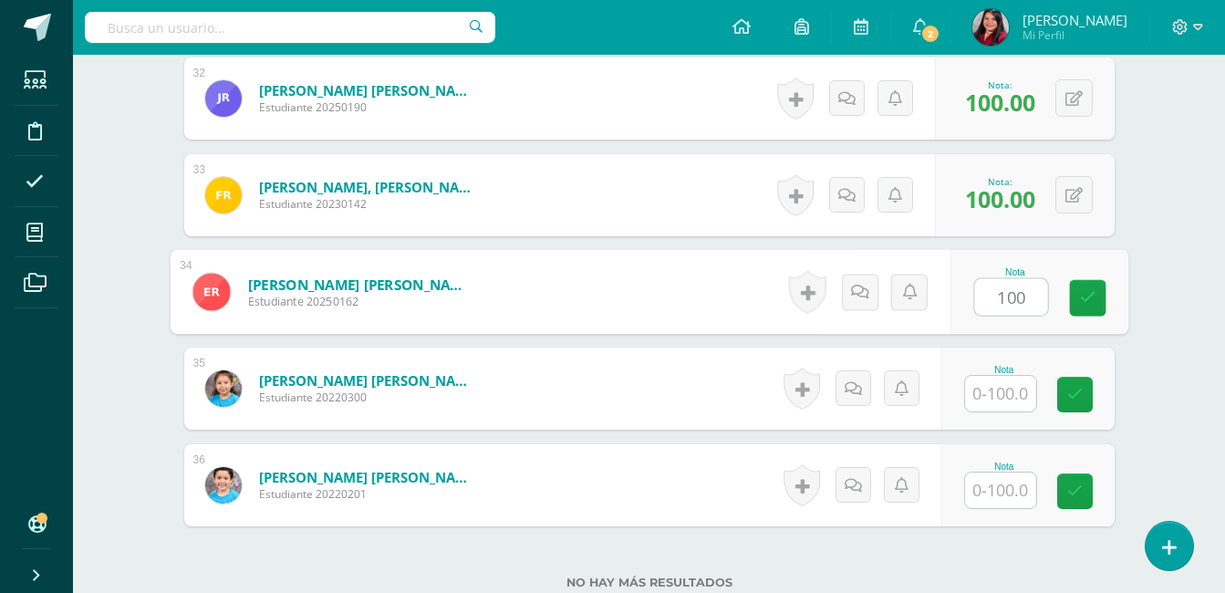
type input "100"
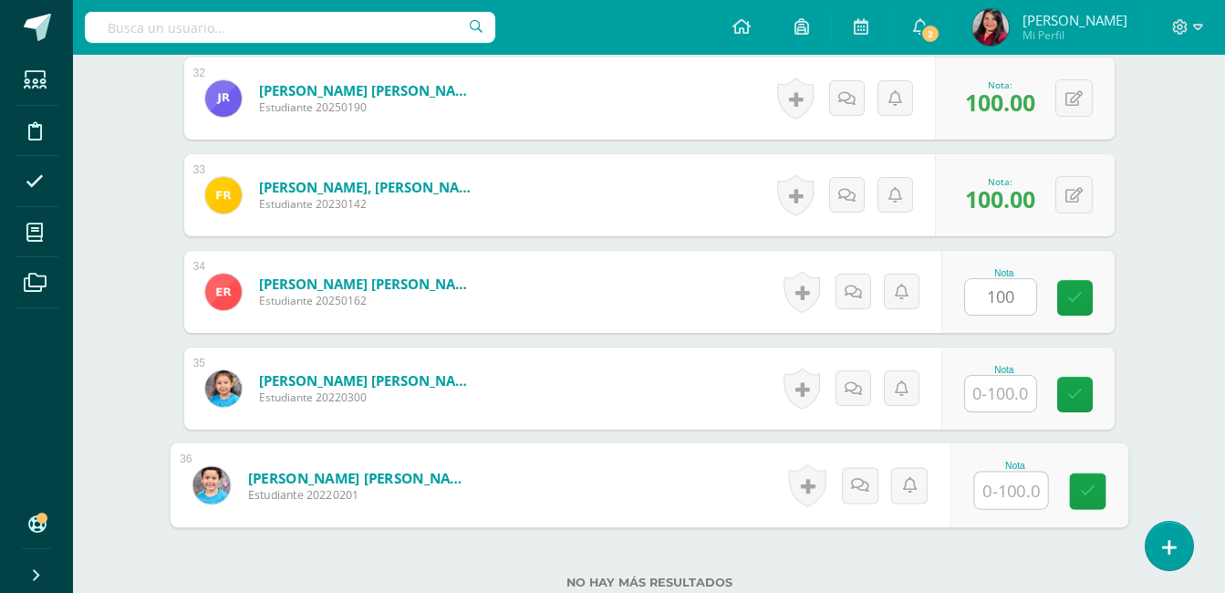
click at [997, 495] on input "text" at bounding box center [1010, 491] width 73 height 36
type input "100"
click at [1045, 557] on div "No hay más resultados" at bounding box center [649, 568] width 931 height 85
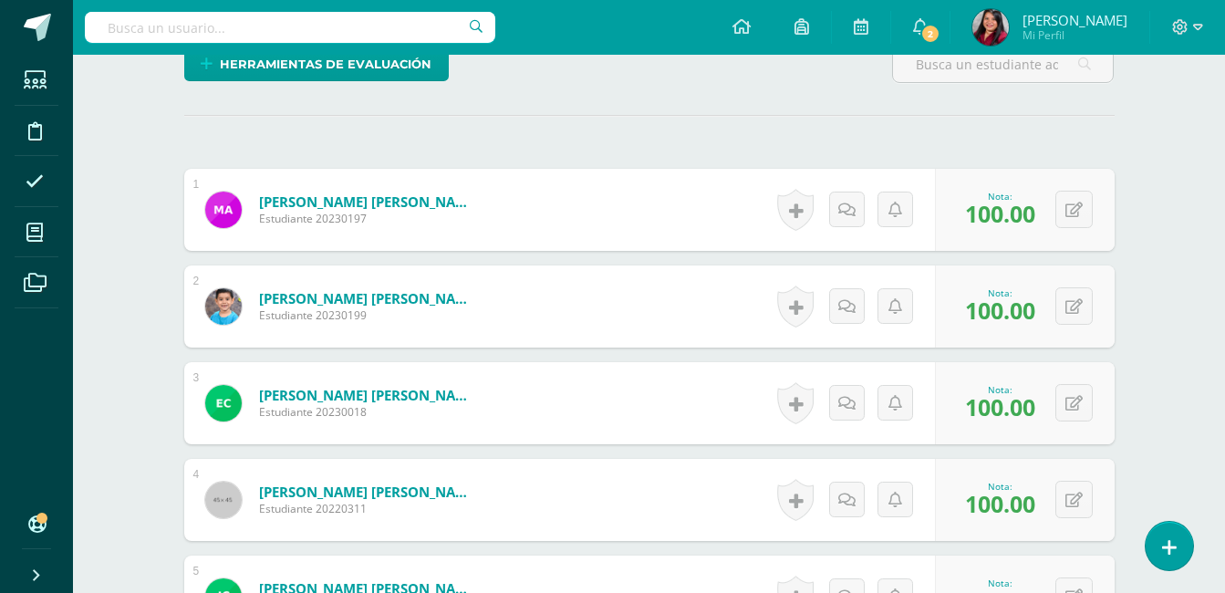
scroll to position [0, 0]
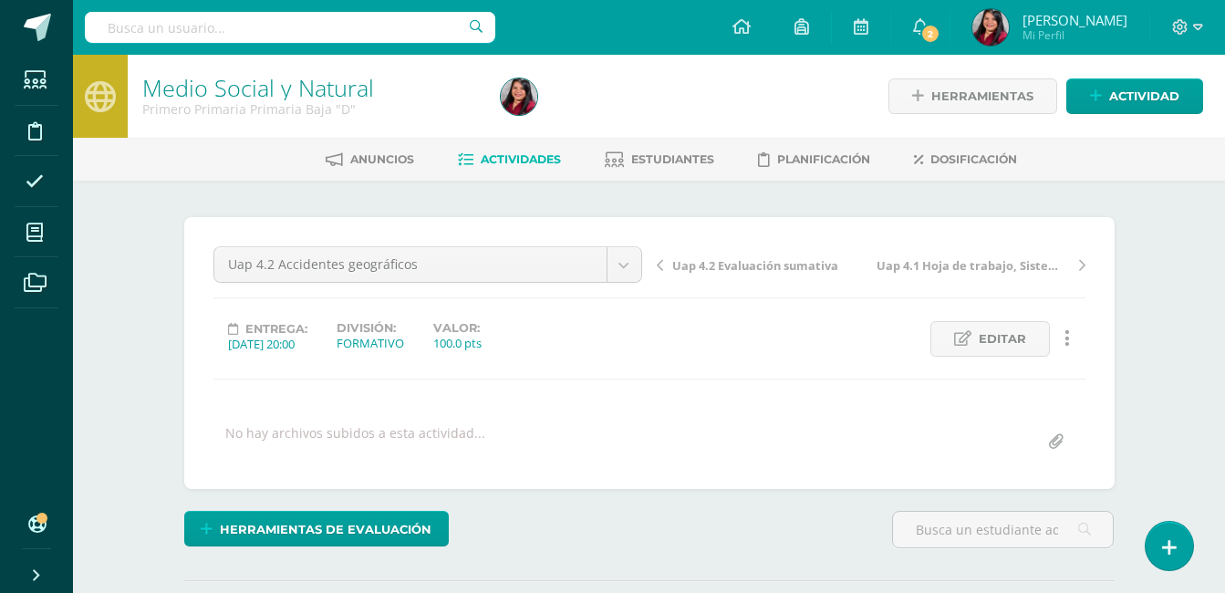
click at [512, 169] on link "Actividades" at bounding box center [509, 159] width 103 height 29
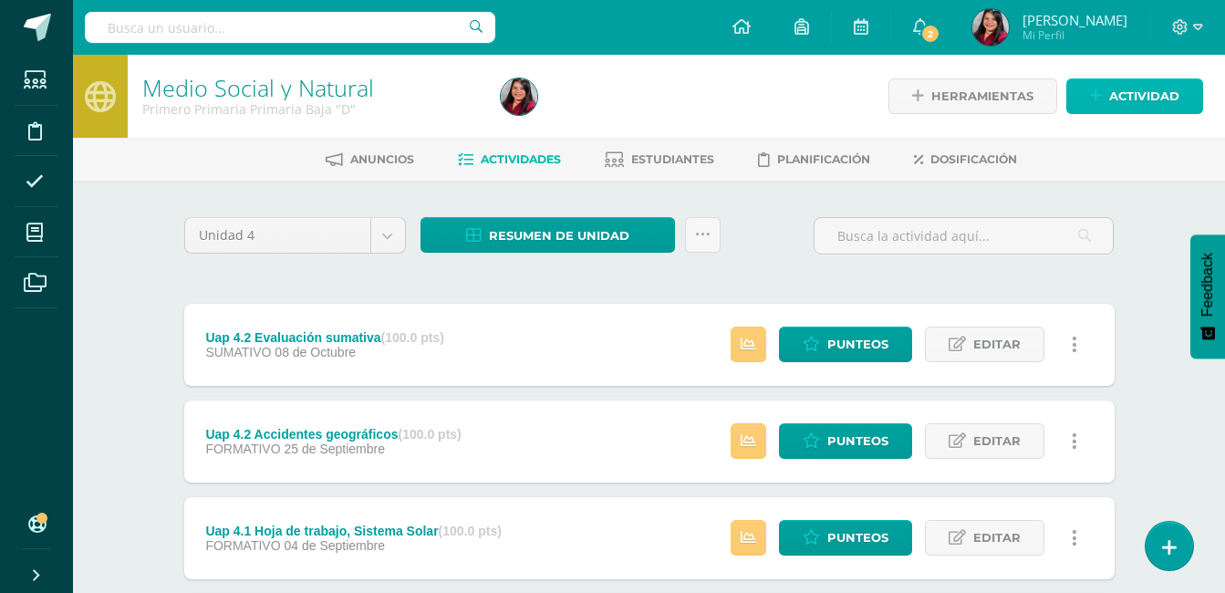
click at [1140, 94] on span "Actividad" at bounding box center [1145, 96] width 70 height 34
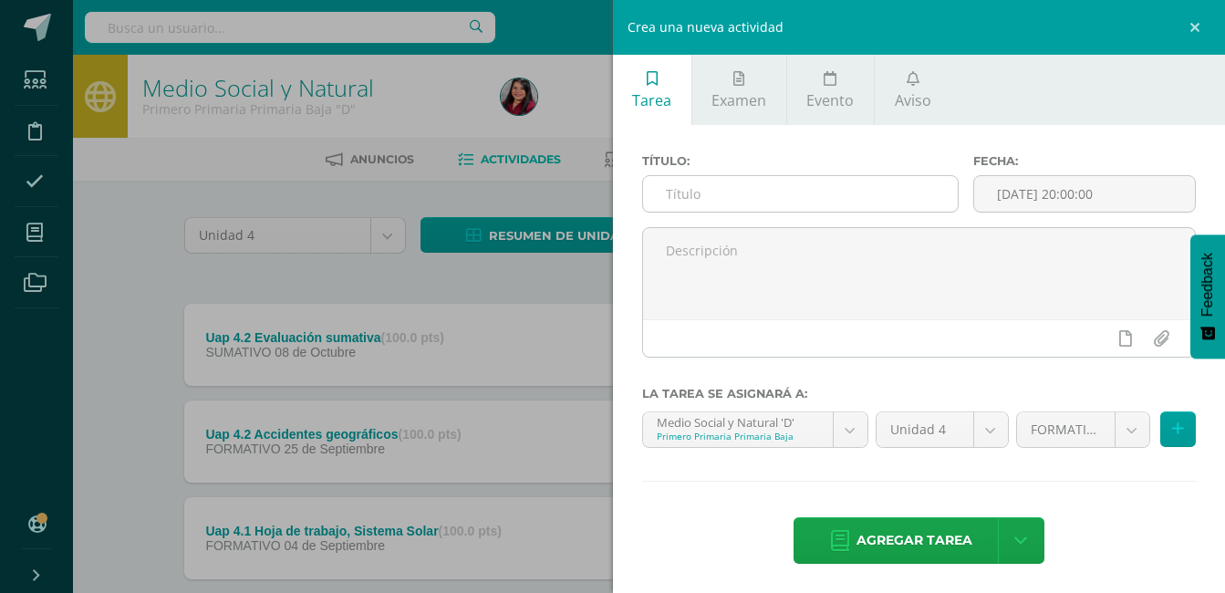
click at [771, 179] on input "text" at bounding box center [801, 194] width 316 height 36
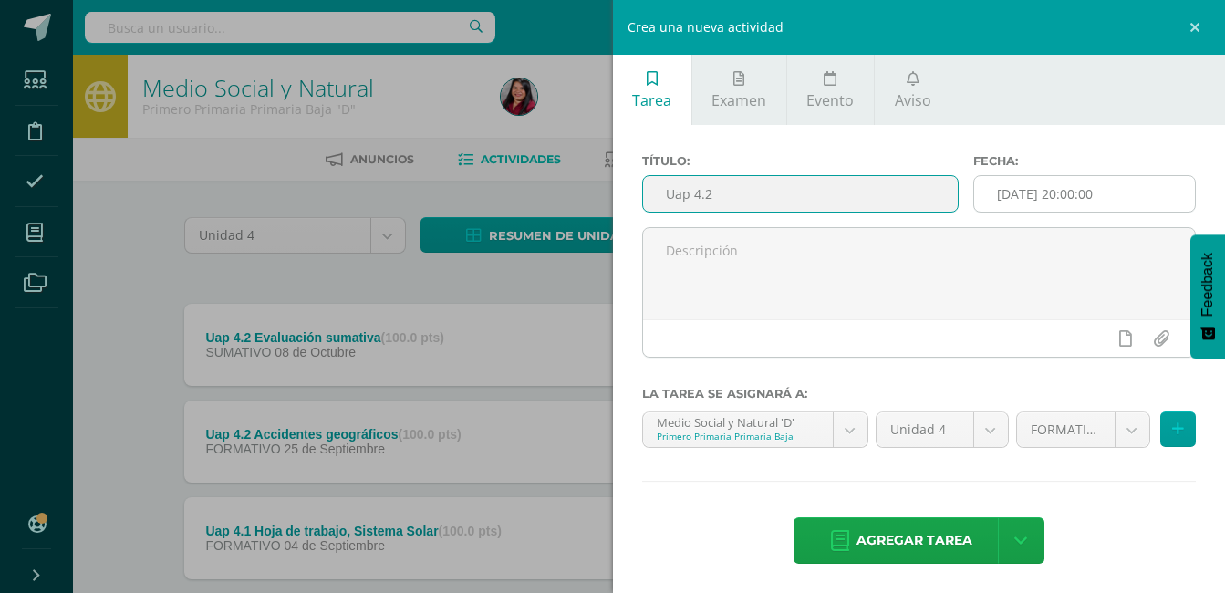
type input "Uap 4.2"
click at [1122, 200] on input "[DATE] 20:00:00" at bounding box center [1084, 194] width 221 height 36
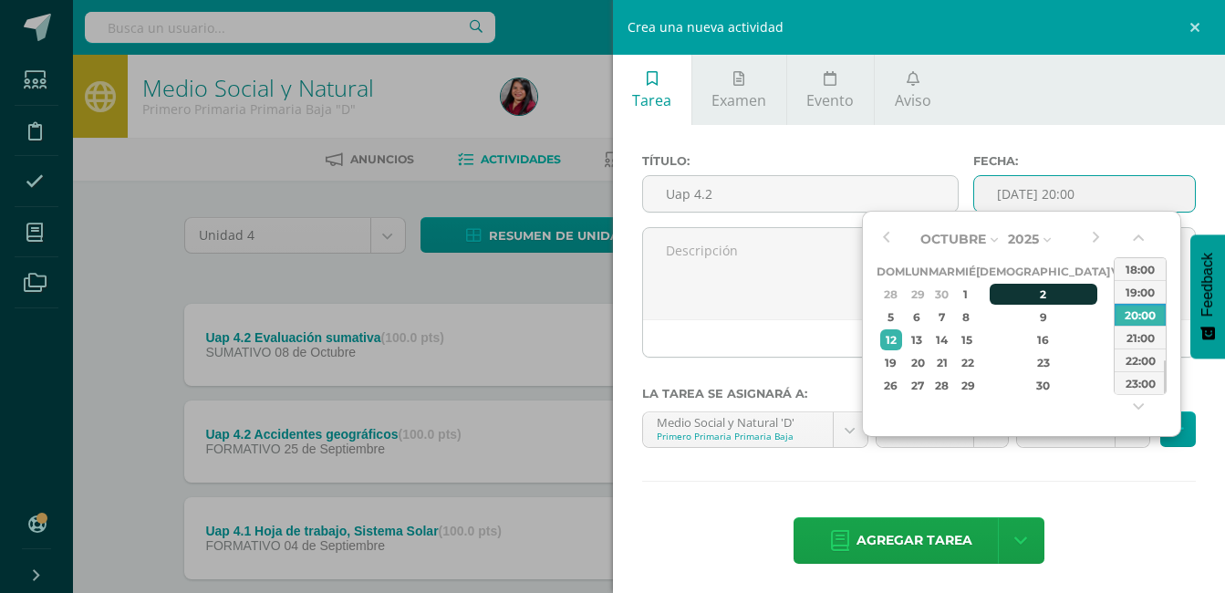
click at [1024, 298] on div "2" at bounding box center [1044, 294] width 108 height 21
click at [1113, 284] on div "3" at bounding box center [1121, 294] width 16 height 21
type input "2025-10-03 20:00"
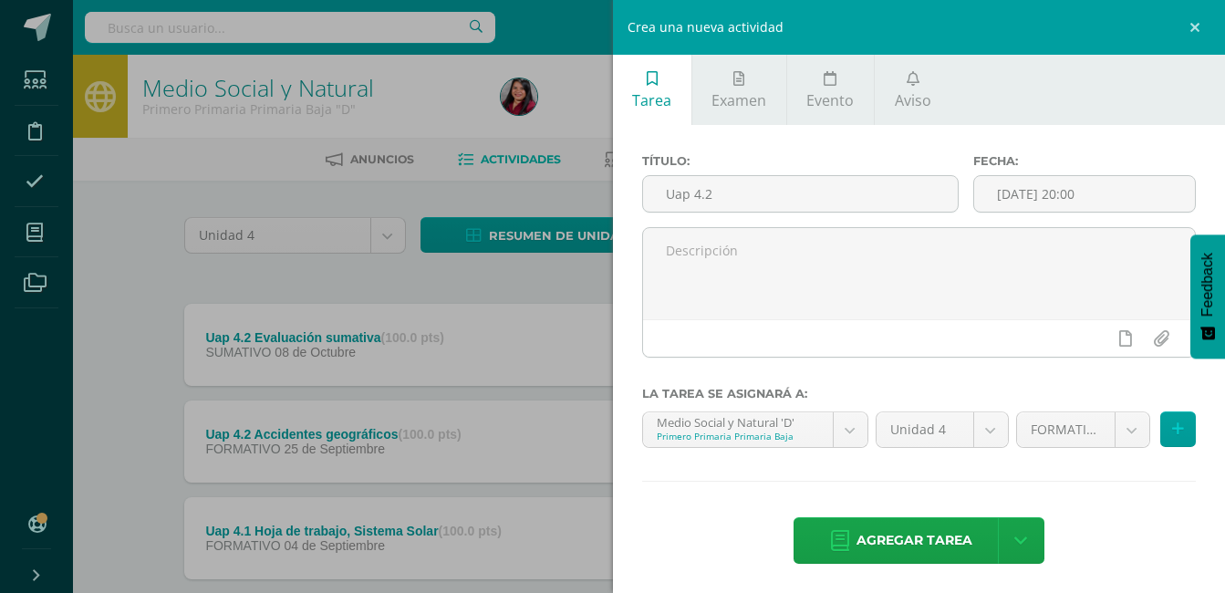
click at [829, 364] on div at bounding box center [919, 299] width 569 height 145
click at [814, 193] on input "Uap 4.2" at bounding box center [801, 194] width 316 height 36
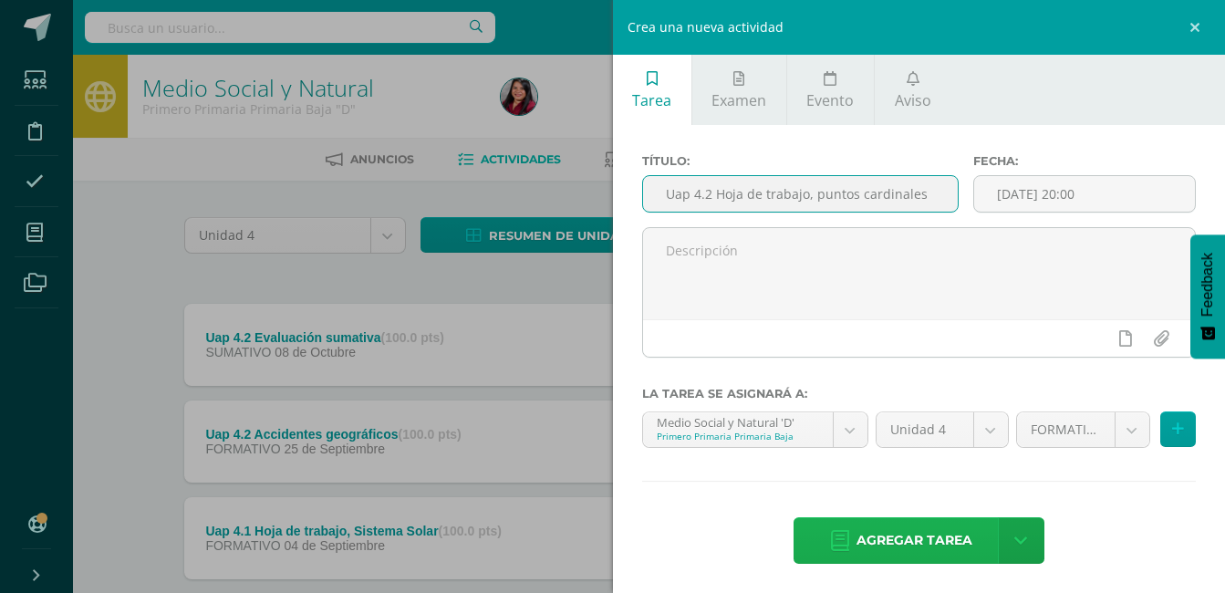
type input "Uap 4.2 Hoja de trabajo, puntos cardinales"
click at [914, 548] on span "Agregar tarea" at bounding box center [915, 540] width 116 height 45
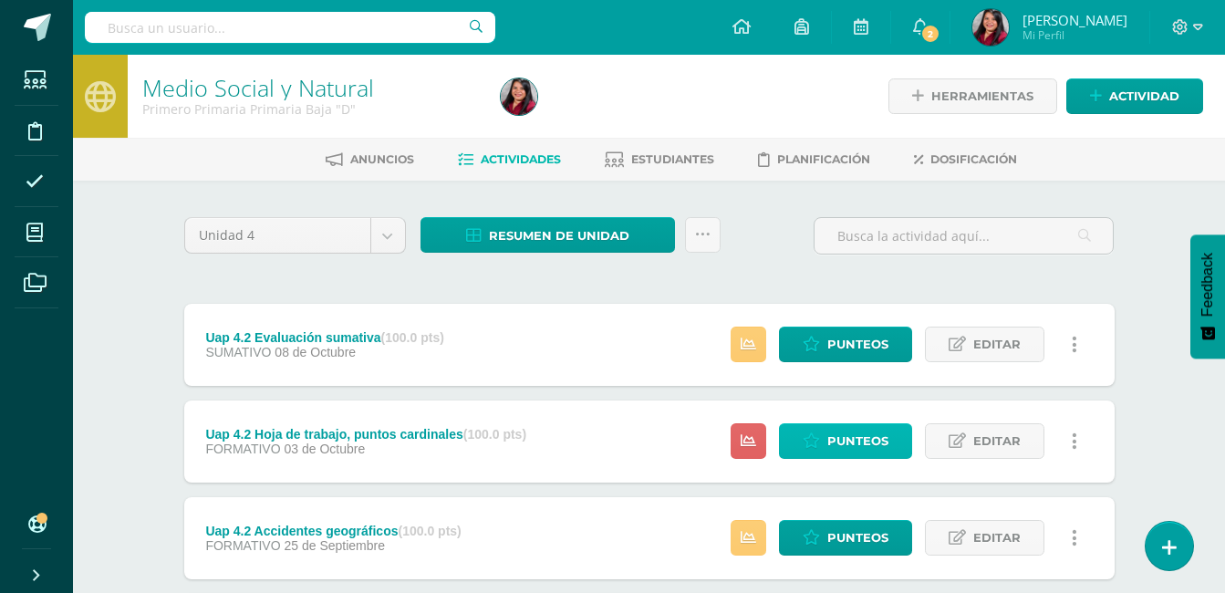
click at [845, 440] on span "Punteos" at bounding box center [858, 441] width 61 height 34
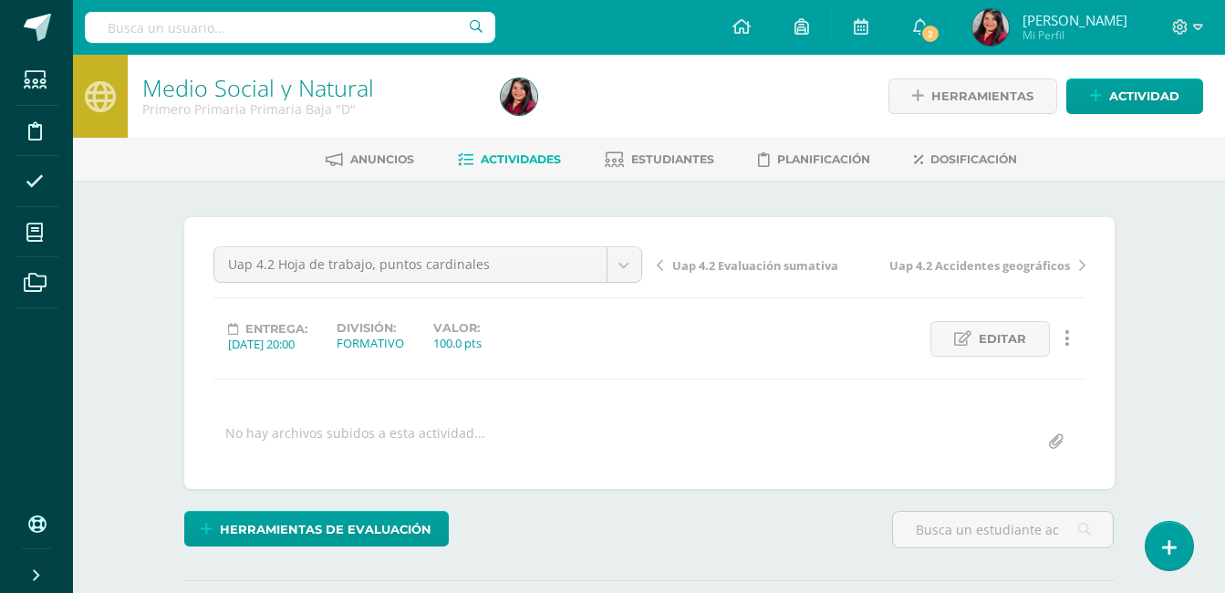
click at [1144, 313] on div "¿Estás seguro que quieres eliminar esta actividad? Esto borrará la actividad y …" at bounding box center [650, 452] width 1004 height 542
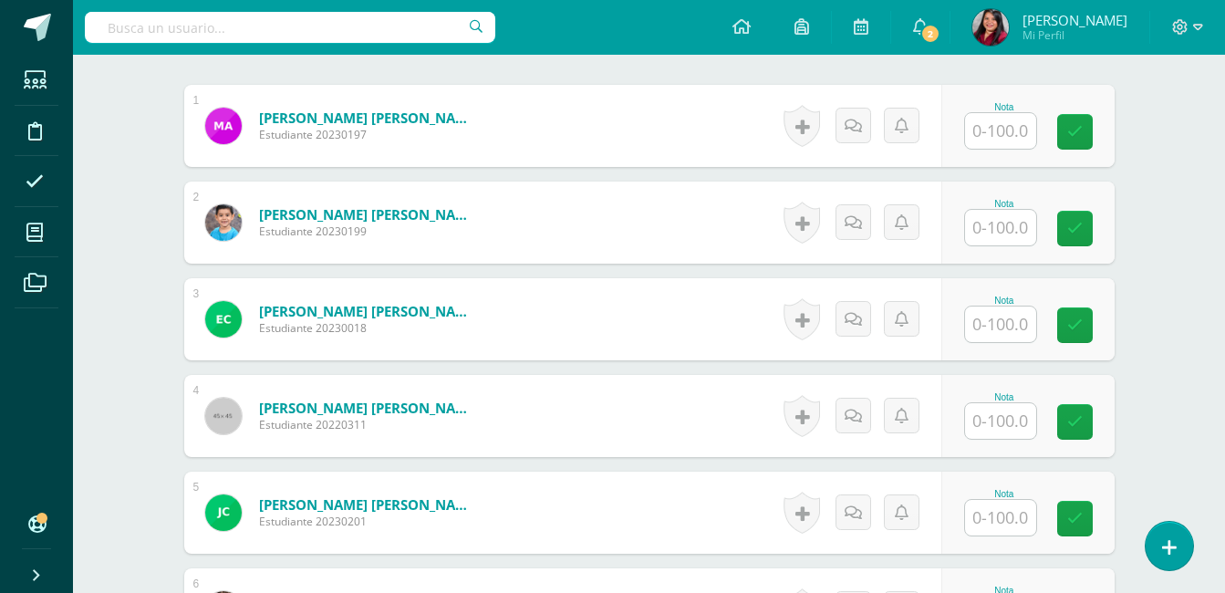
scroll to position [550, 0]
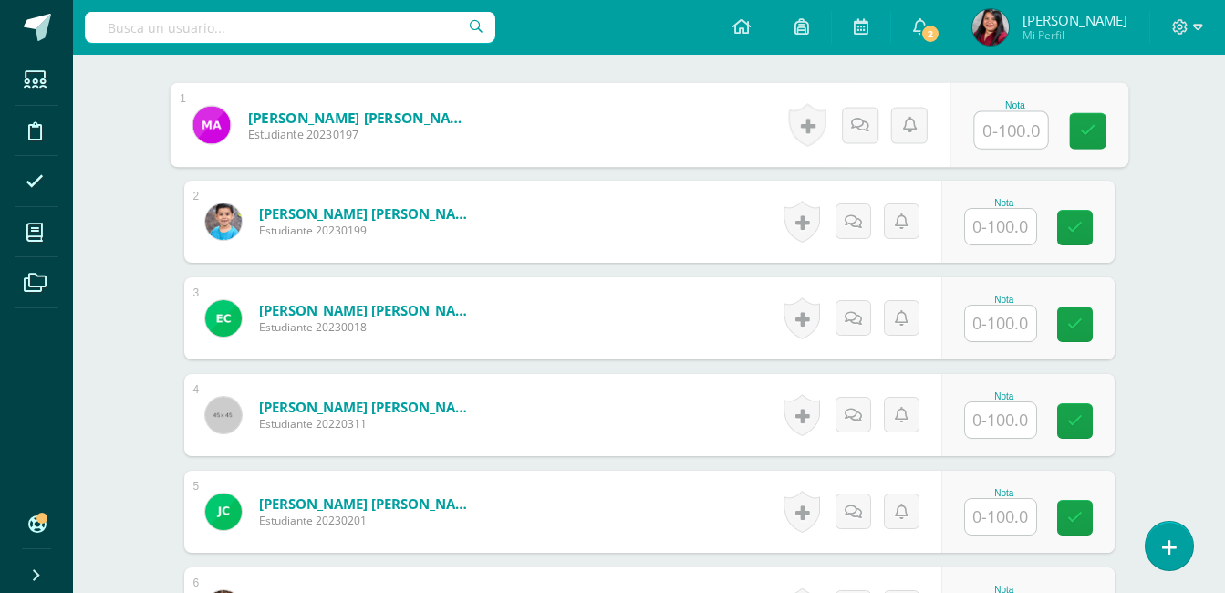
click at [995, 141] on input "text" at bounding box center [1010, 130] width 73 height 36
click at [1010, 131] on input "text" at bounding box center [1010, 129] width 73 height 36
